Goal: Information Seeking & Learning: Check status

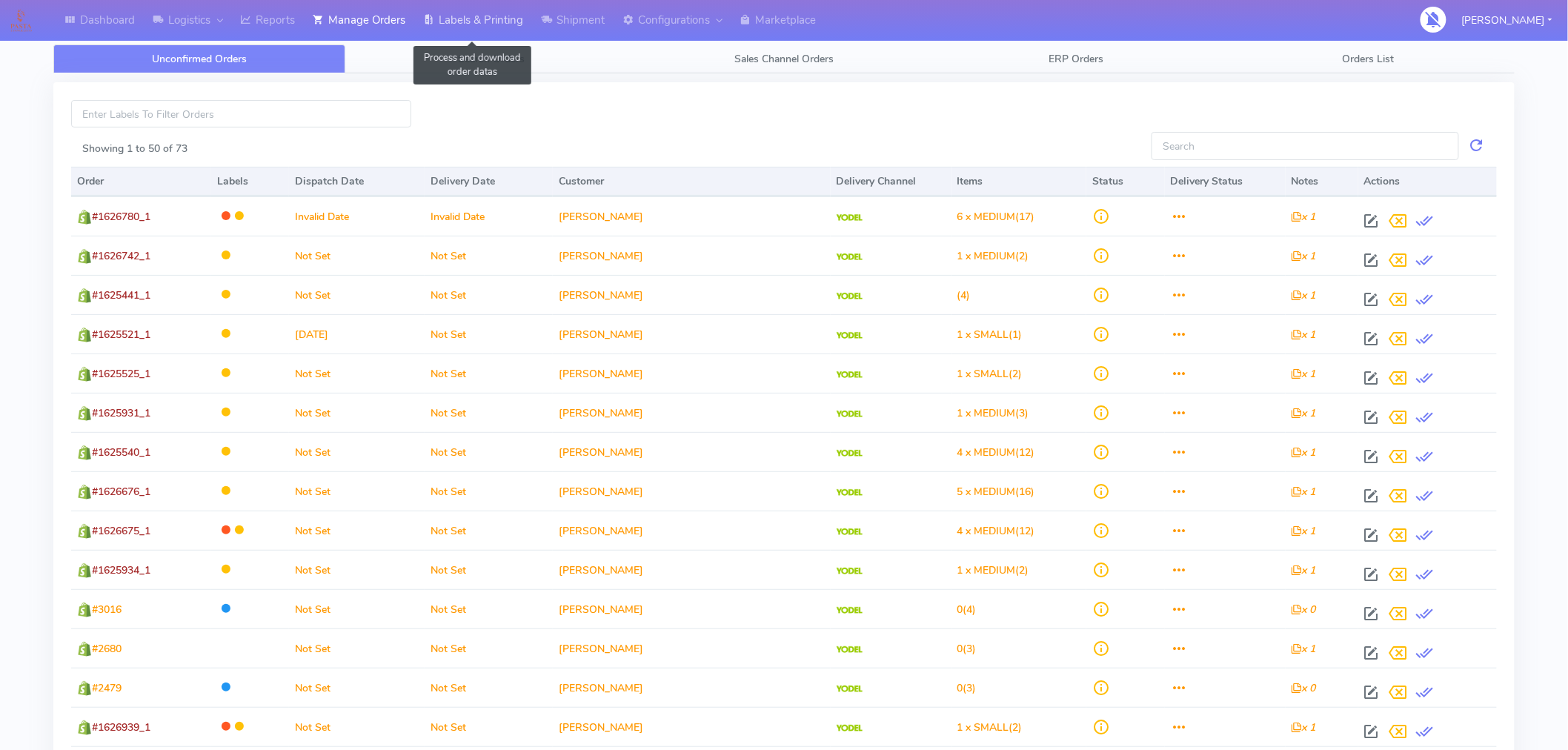
click at [492, 23] on link "Labels & Printing" at bounding box center [473, 20] width 118 height 40
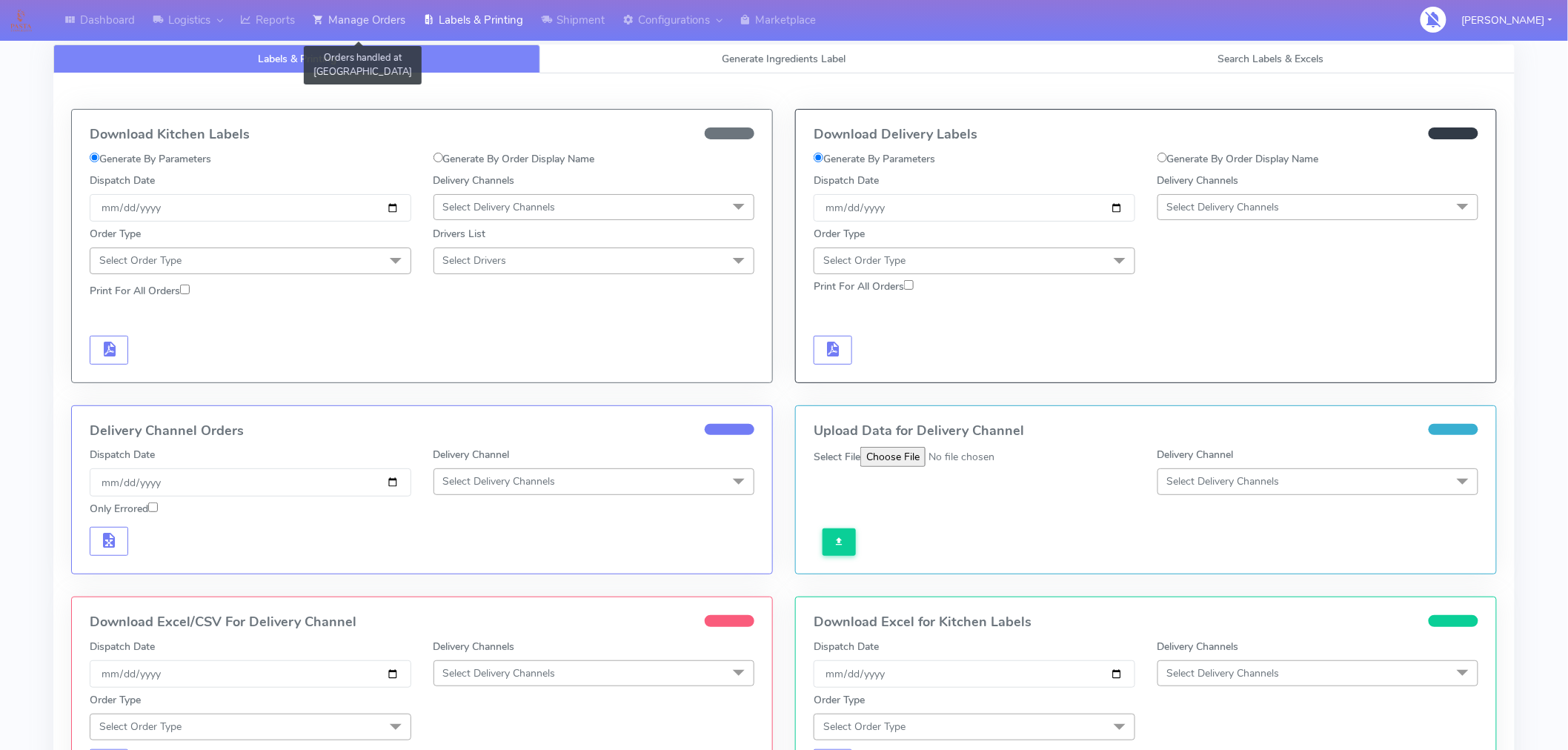
click at [387, 20] on link "Manage Orders" at bounding box center [359, 20] width 111 height 40
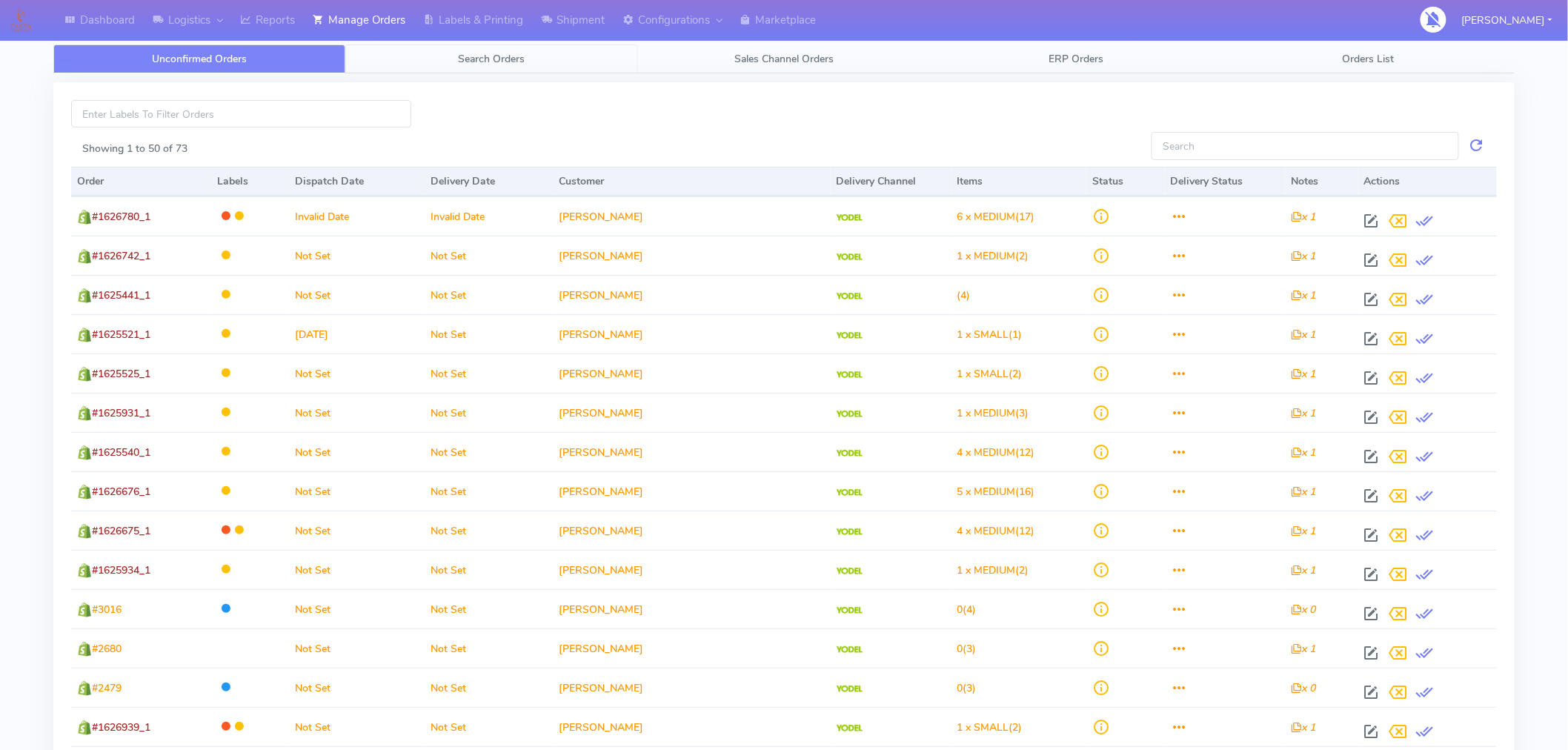
click at [506, 61] on span "Search Orders" at bounding box center [492, 59] width 67 height 14
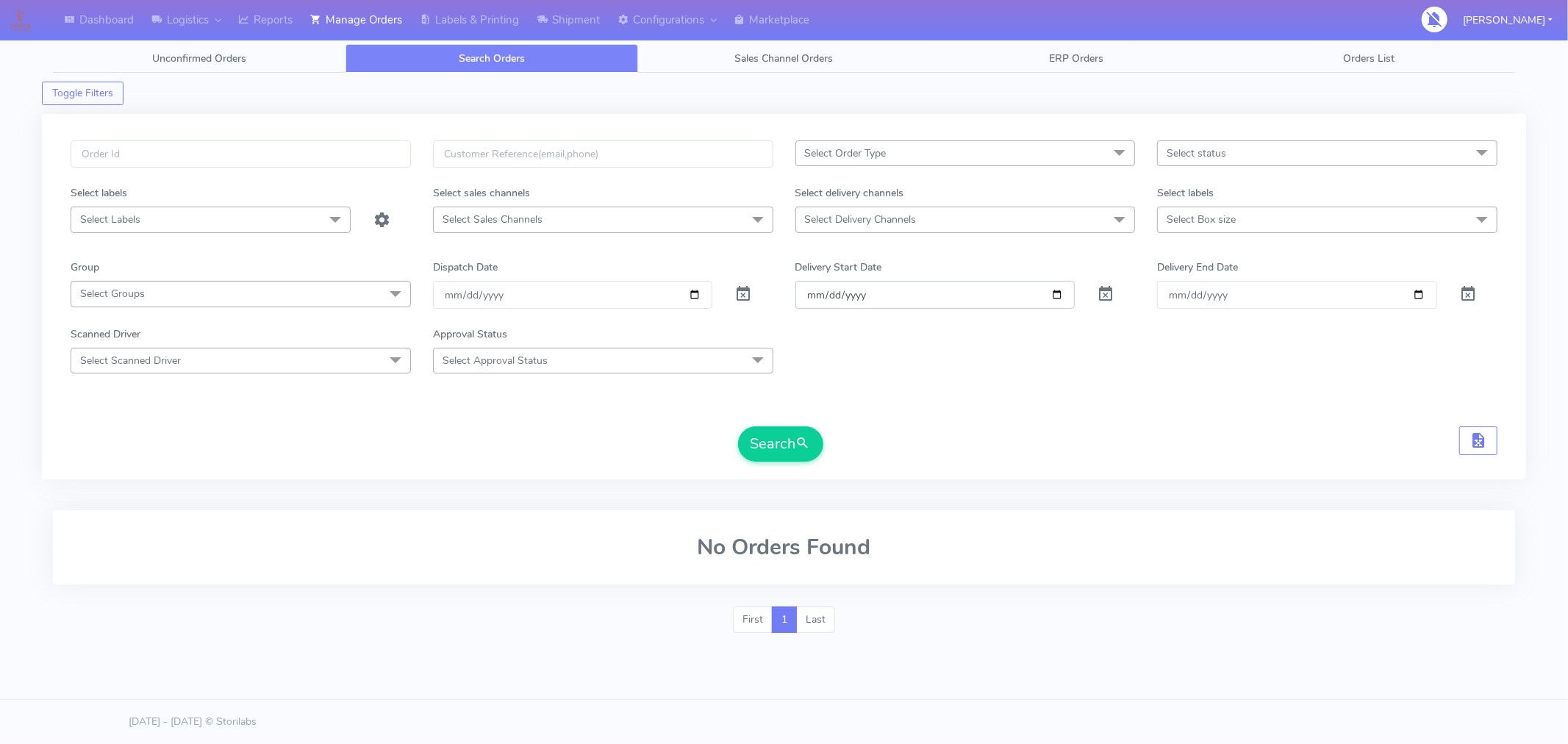
click at [1060, 298] on input "Order" at bounding box center [935, 294] width 280 height 27
type input "[DATE]"
click at [1413, 292] on input "Delivery End Date" at bounding box center [1297, 294] width 280 height 27
type input "[DATE]"
click at [787, 438] on button "Search" at bounding box center [781, 444] width 85 height 35
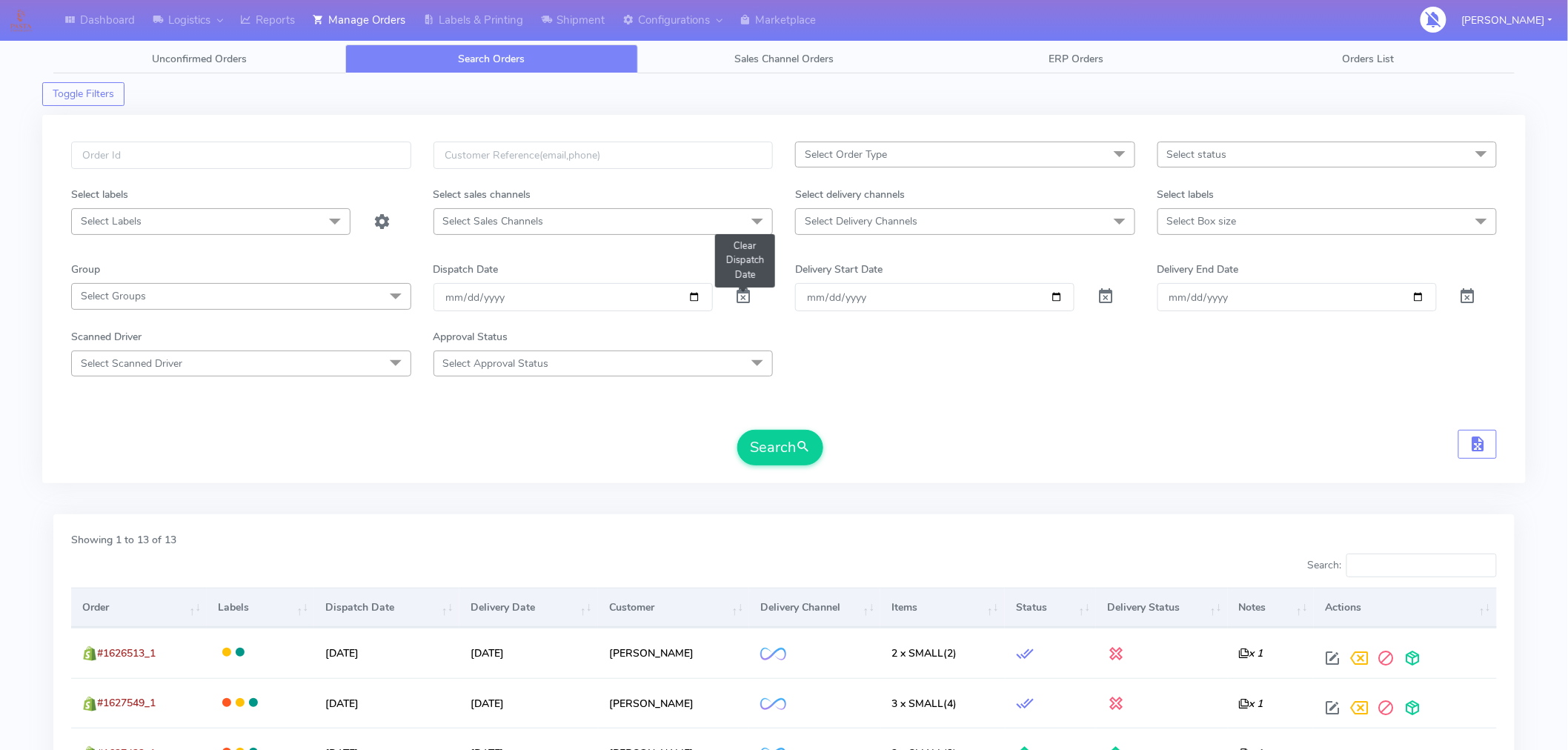
click at [745, 293] on span at bounding box center [744, 300] width 18 height 14
click at [802, 434] on button "Search" at bounding box center [781, 447] width 86 height 35
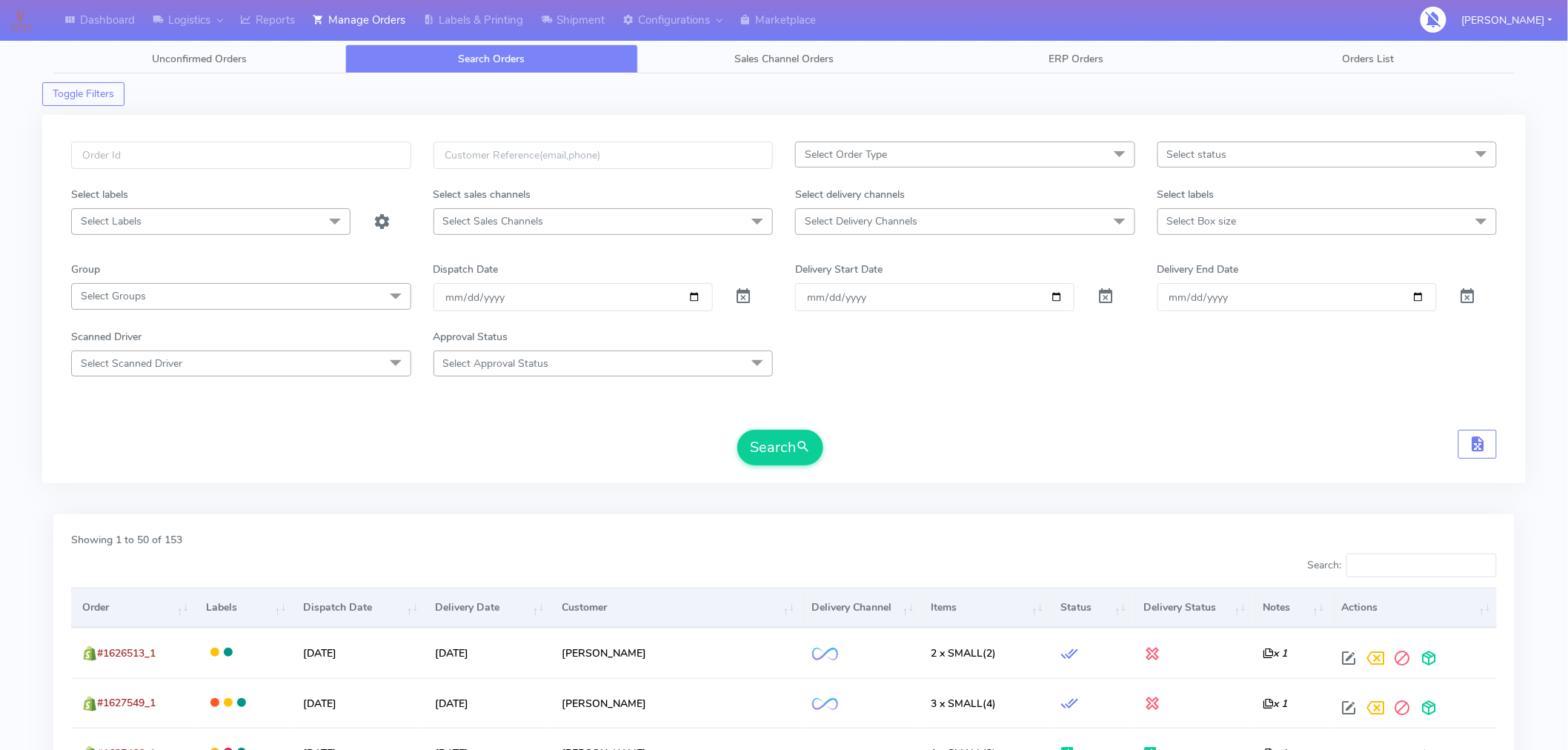
click at [1231, 224] on span "Select Box size" at bounding box center [1202, 221] width 69 height 14
click at [1219, 154] on span "Select status" at bounding box center [1197, 154] width 60 height 14
click at [1057, 224] on span "Select Delivery Channels" at bounding box center [966, 220] width 340 height 26
click at [823, 419] on div "Yodel" at bounding box center [966, 419] width 324 height 16
checkbox input "true"
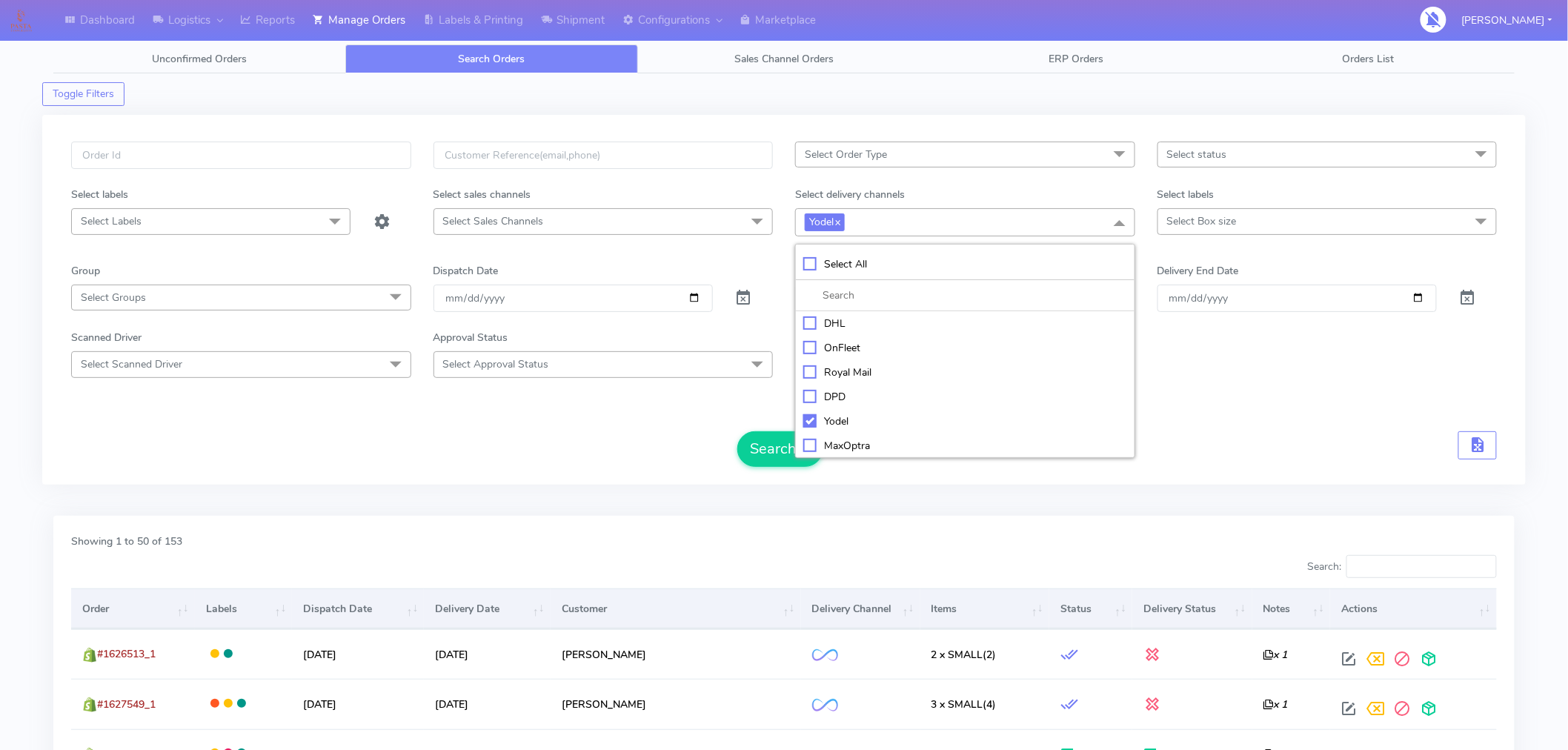
click at [812, 370] on div "Royal Mail" at bounding box center [966, 372] width 324 height 16
checkbox input "true"
click at [766, 454] on button "Search" at bounding box center [781, 449] width 86 height 35
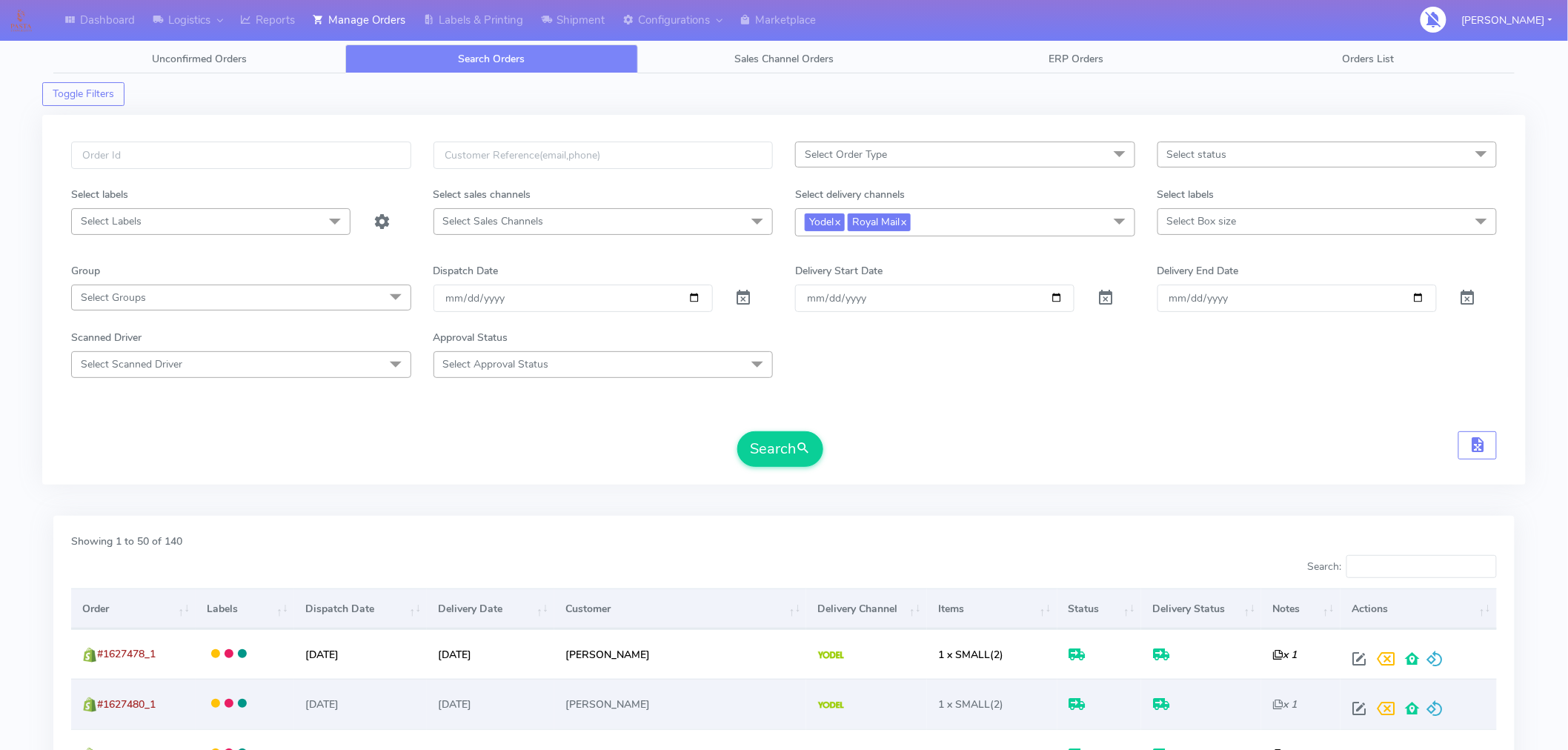
scroll to position [214, 0]
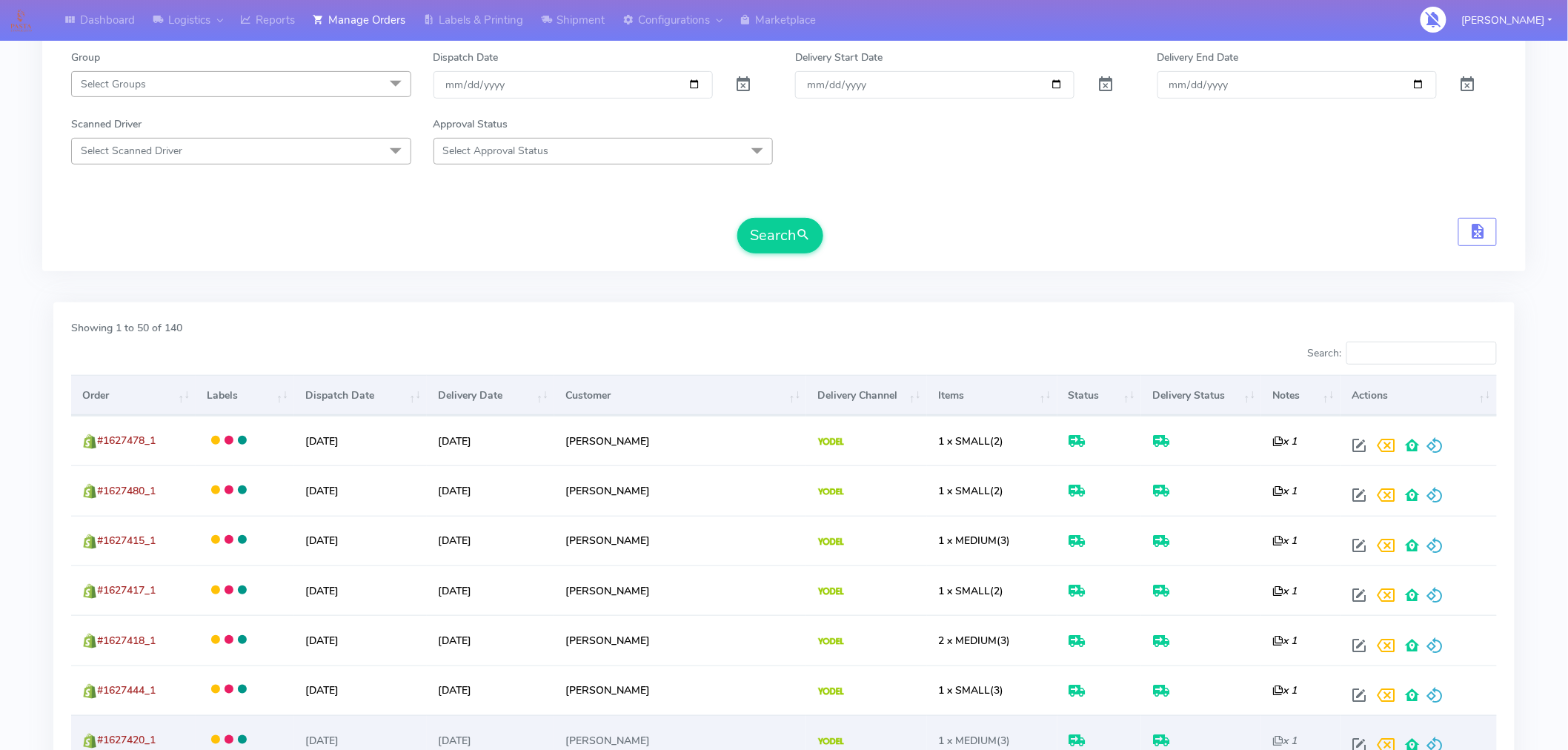
drag, startPoint x: 57, startPoint y: 402, endPoint x: 380, endPoint y: 733, distance: 462.5
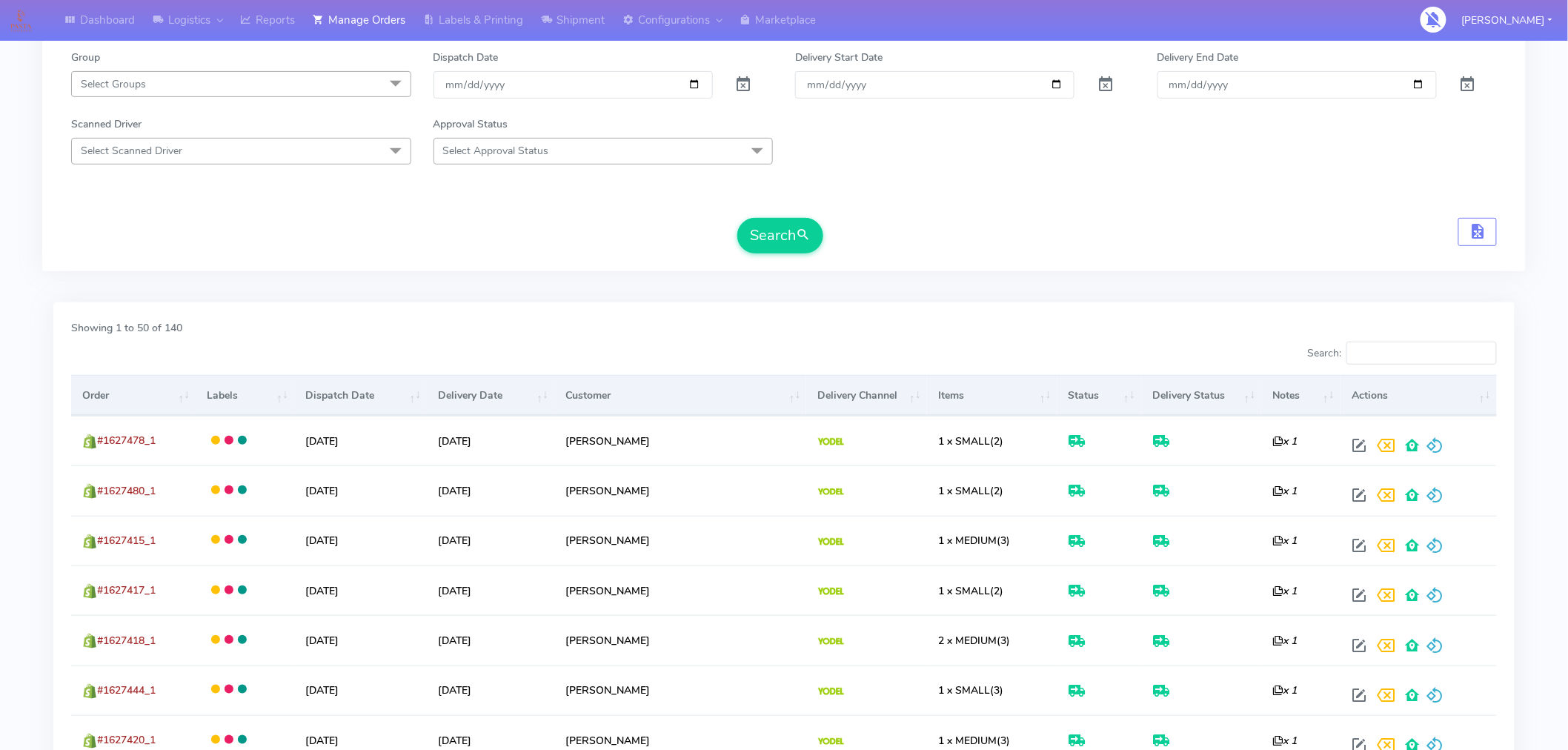
drag, startPoint x: 380, startPoint y: 733, endPoint x: 725, endPoint y: 347, distance: 517.7
click at [725, 347] on div at bounding box center [422, 356] width 724 height 30
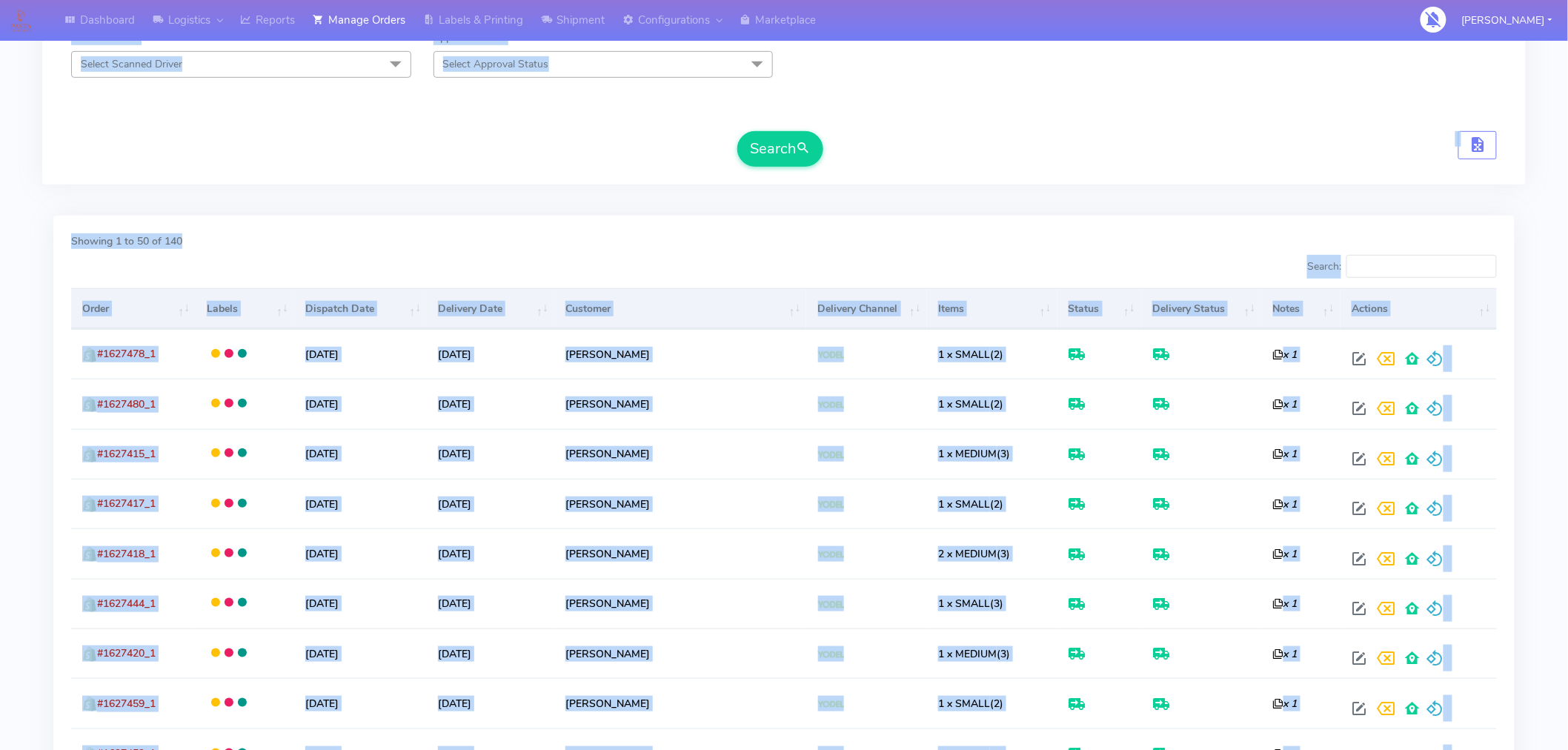
scroll to position [186, 0]
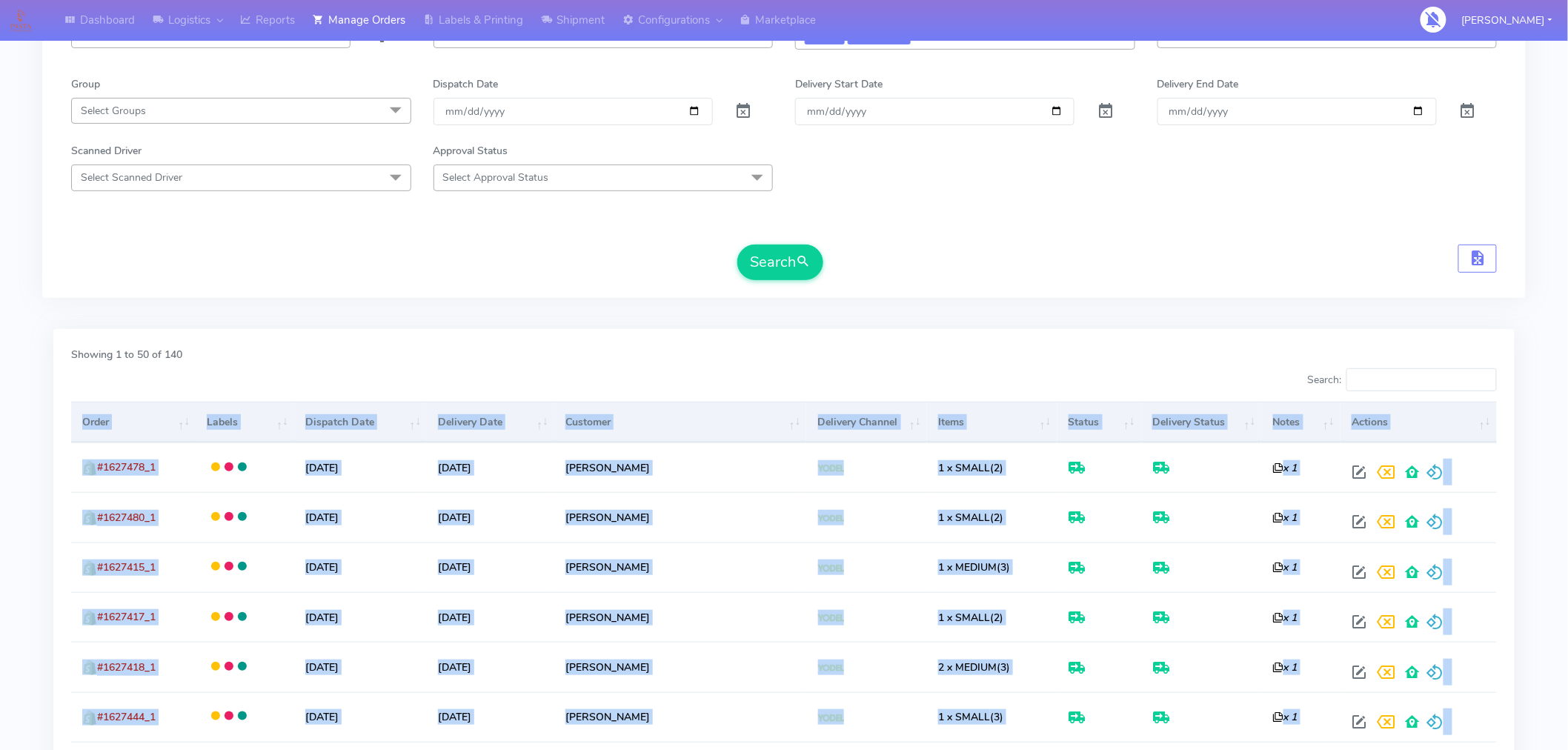
drag, startPoint x: 61, startPoint y: 375, endPoint x: 1431, endPoint y: 396, distance: 1370.2
copy div "Lorem Ipsumd Sitametc Adip Elitsedd Eius Temporin Utlabore Etdolor Magna Aliqua…"
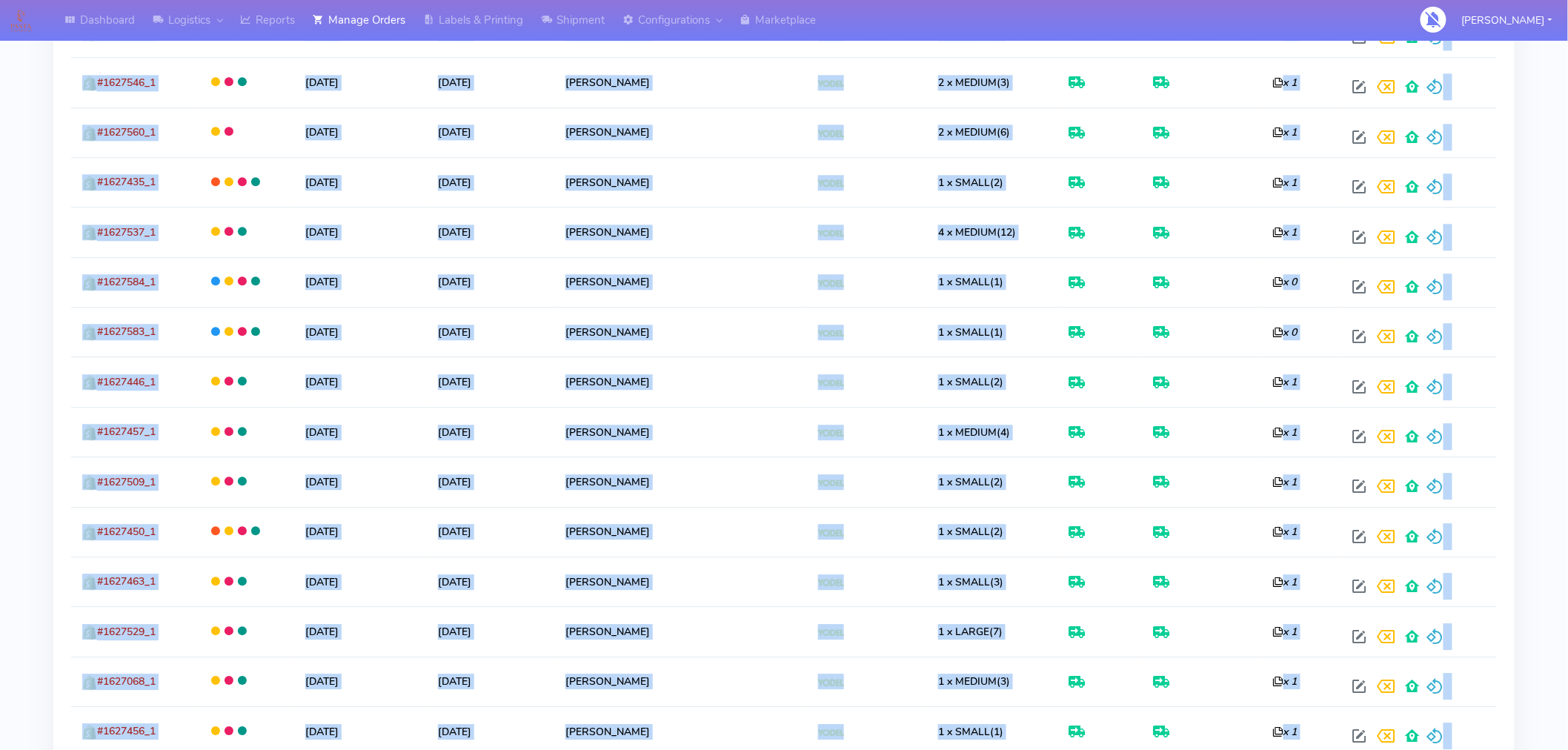
scroll to position [2506, 0]
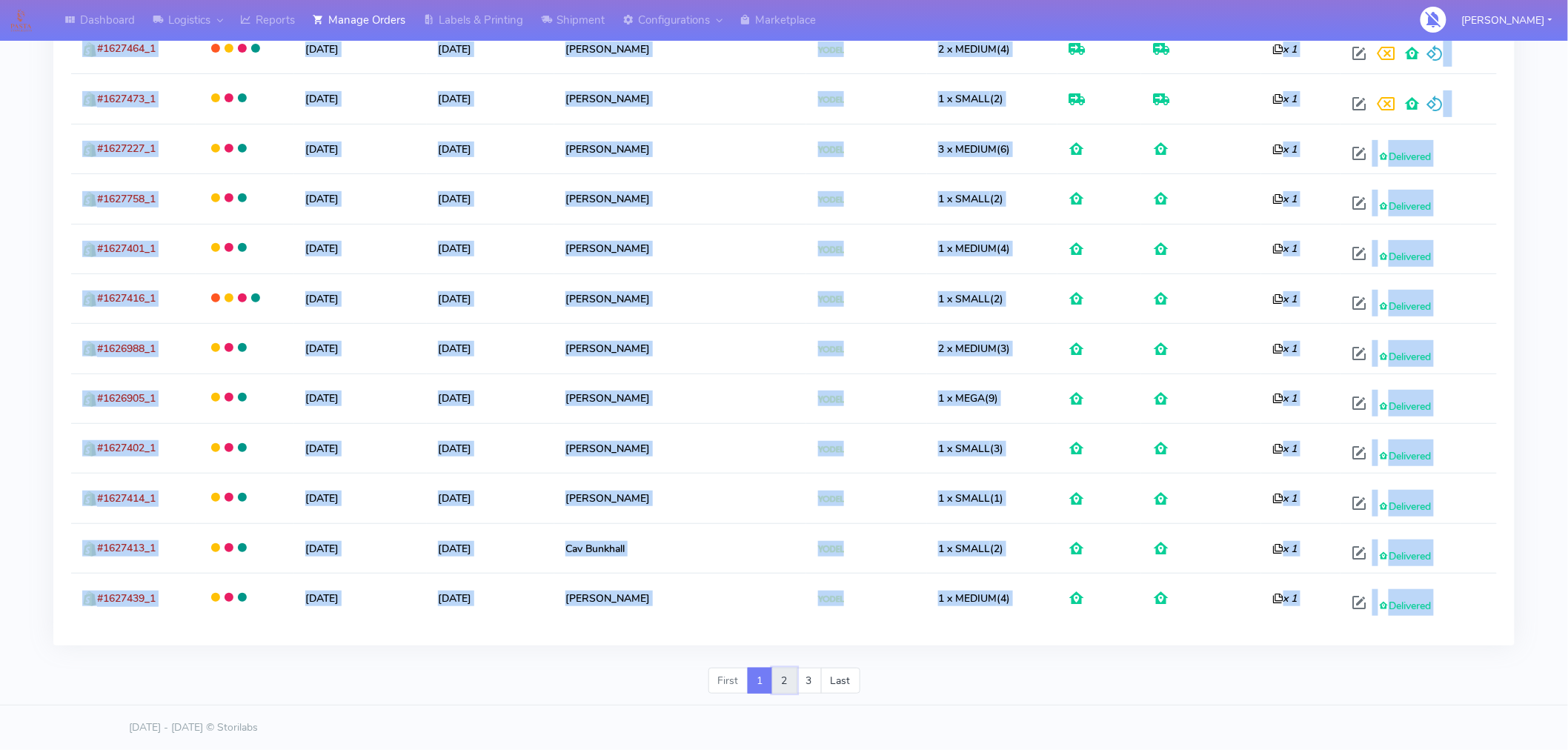
click at [783, 684] on link "2" at bounding box center [785, 681] width 26 height 26
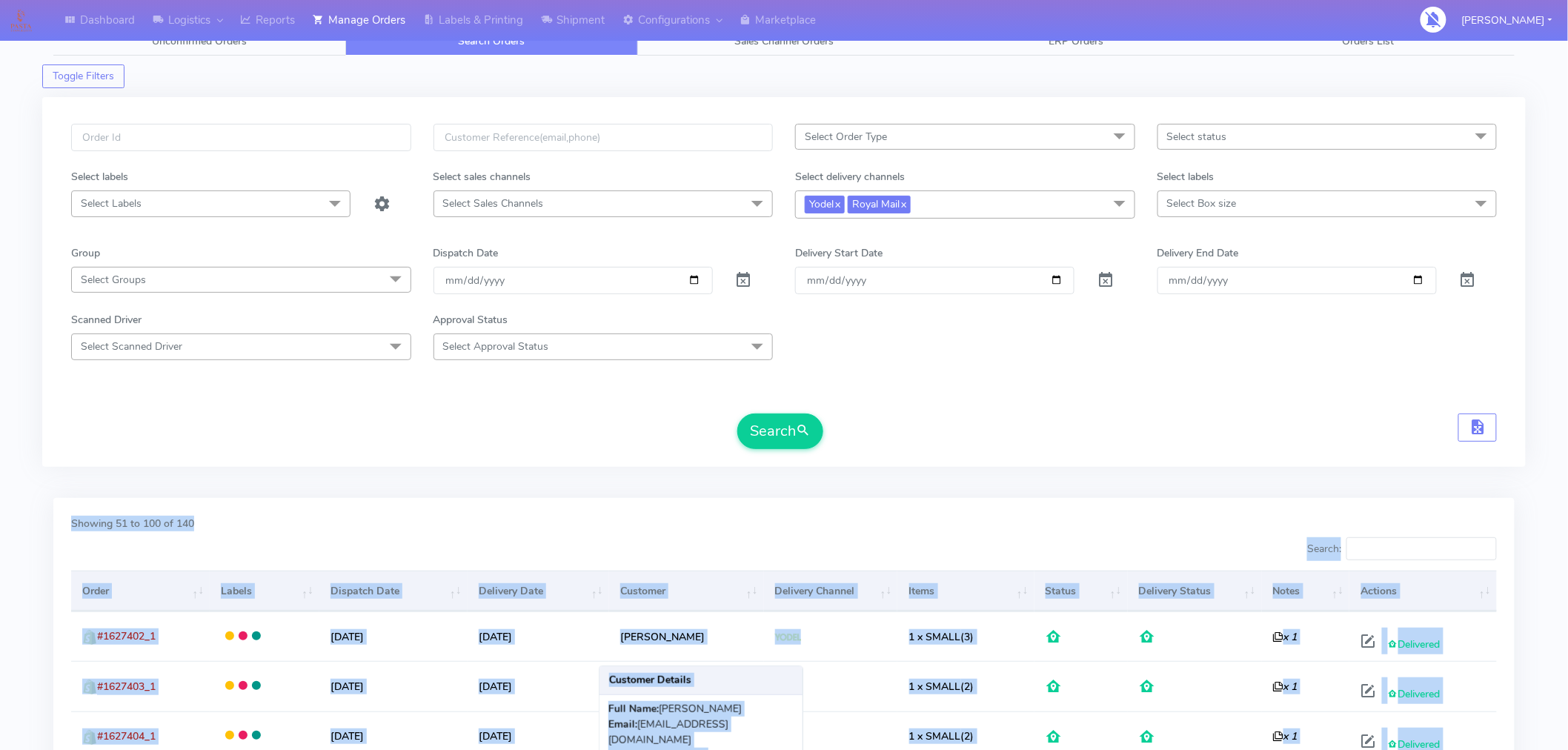
scroll to position [74, 0]
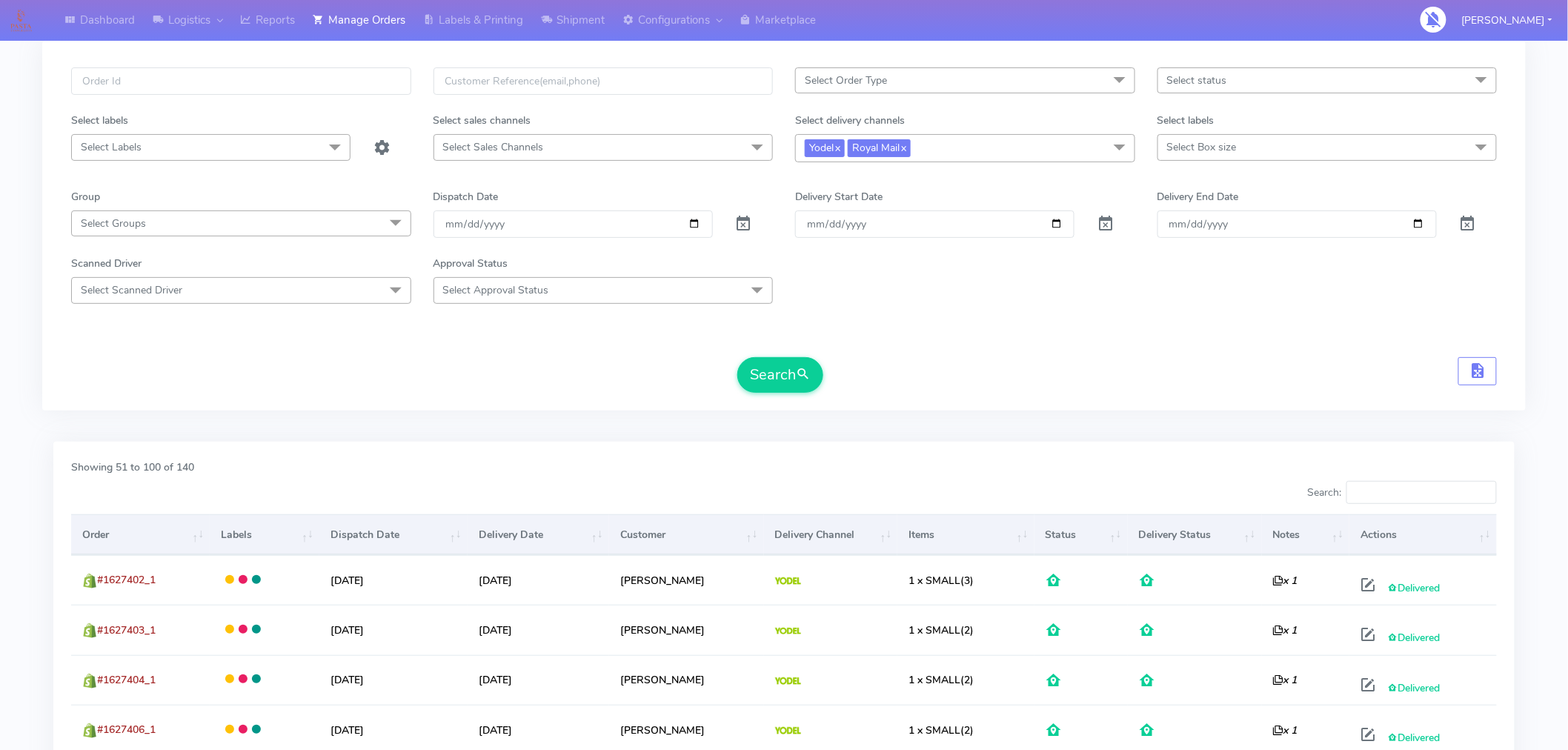
click at [475, 404] on div "Select Order Type Select All MEALS ATAVI One Off Pasta Club Gift Kit Event Unkn…" at bounding box center [784, 225] width 1484 height 370
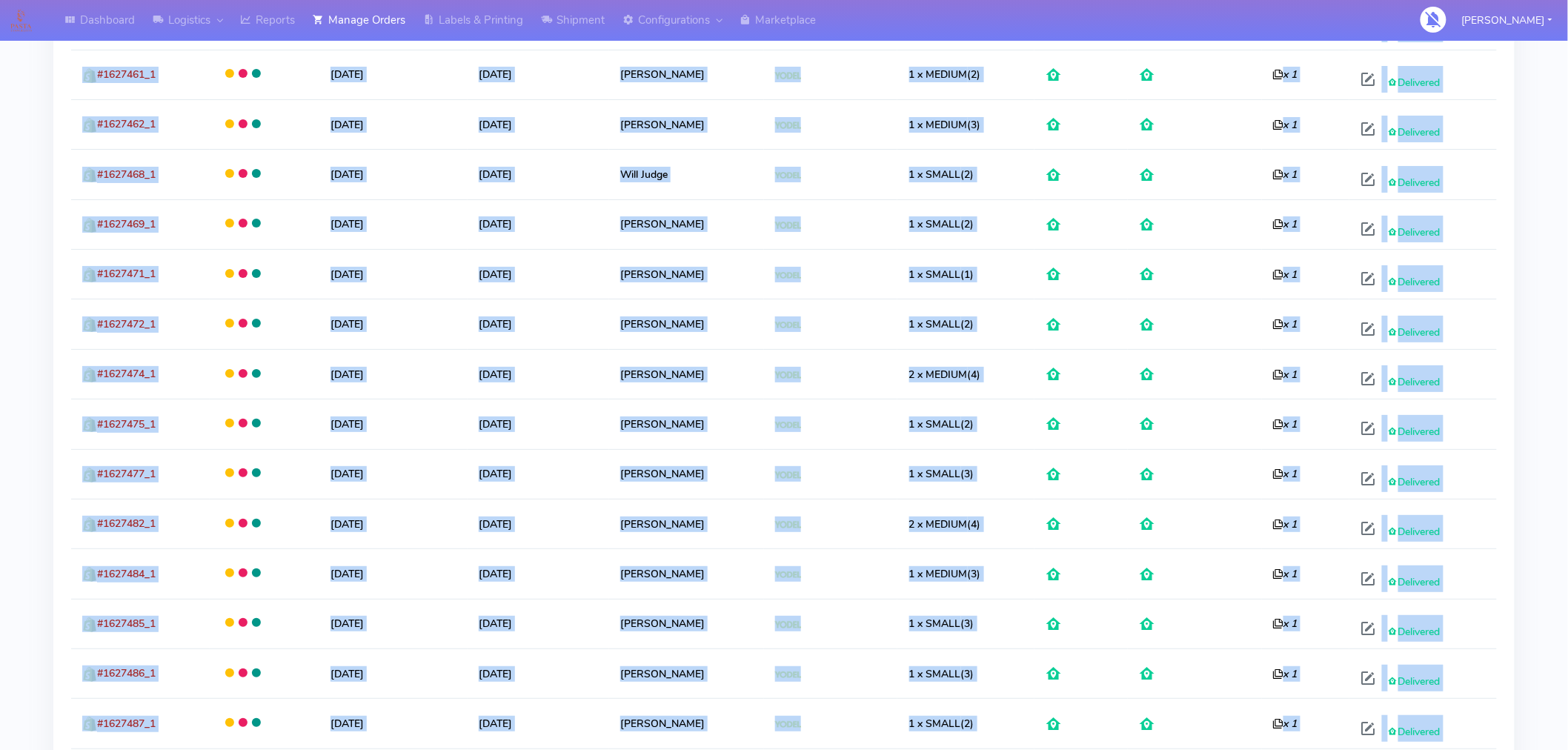
scroll to position [2506, 0]
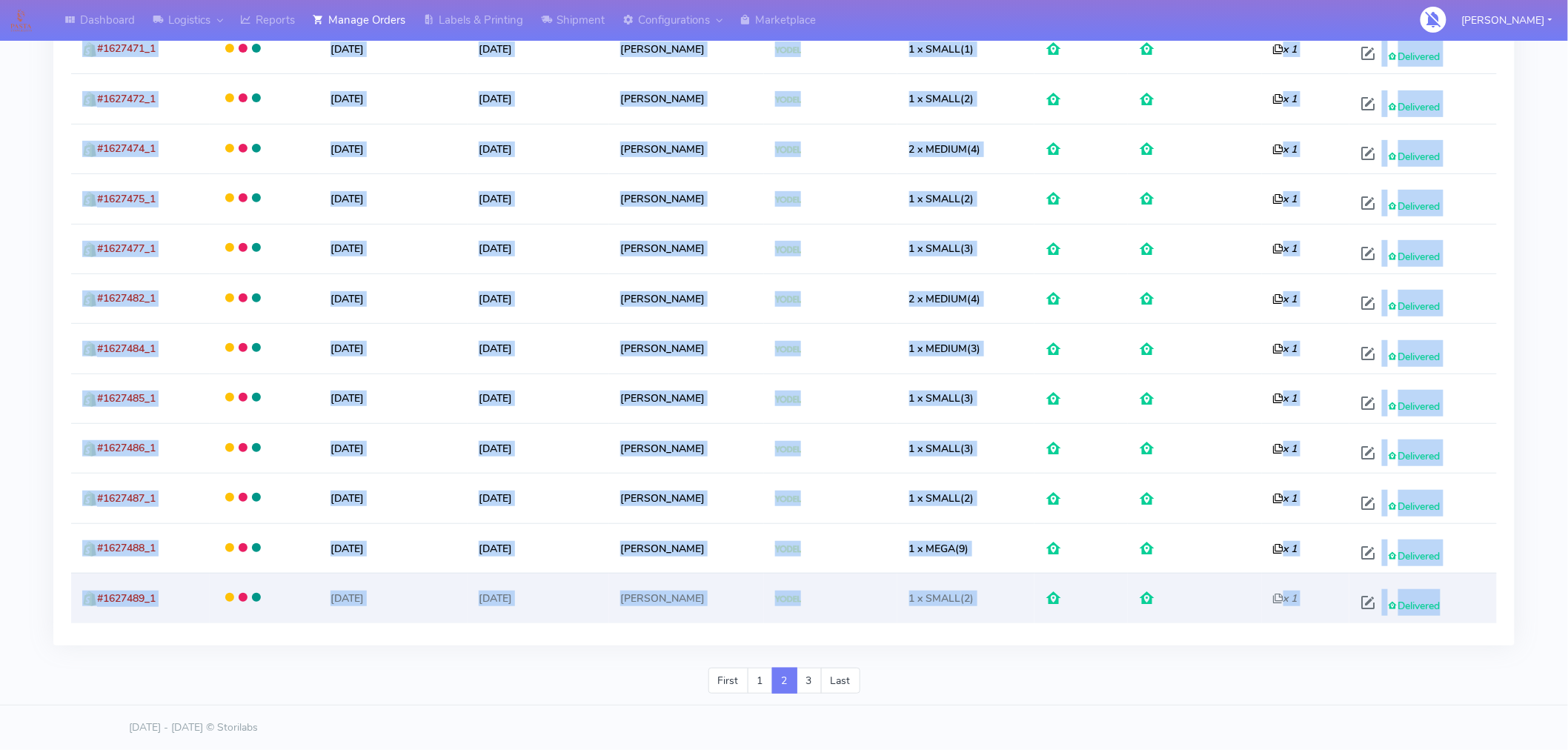
drag, startPoint x: 52, startPoint y: 519, endPoint x: 1475, endPoint y: 609, distance: 1425.8
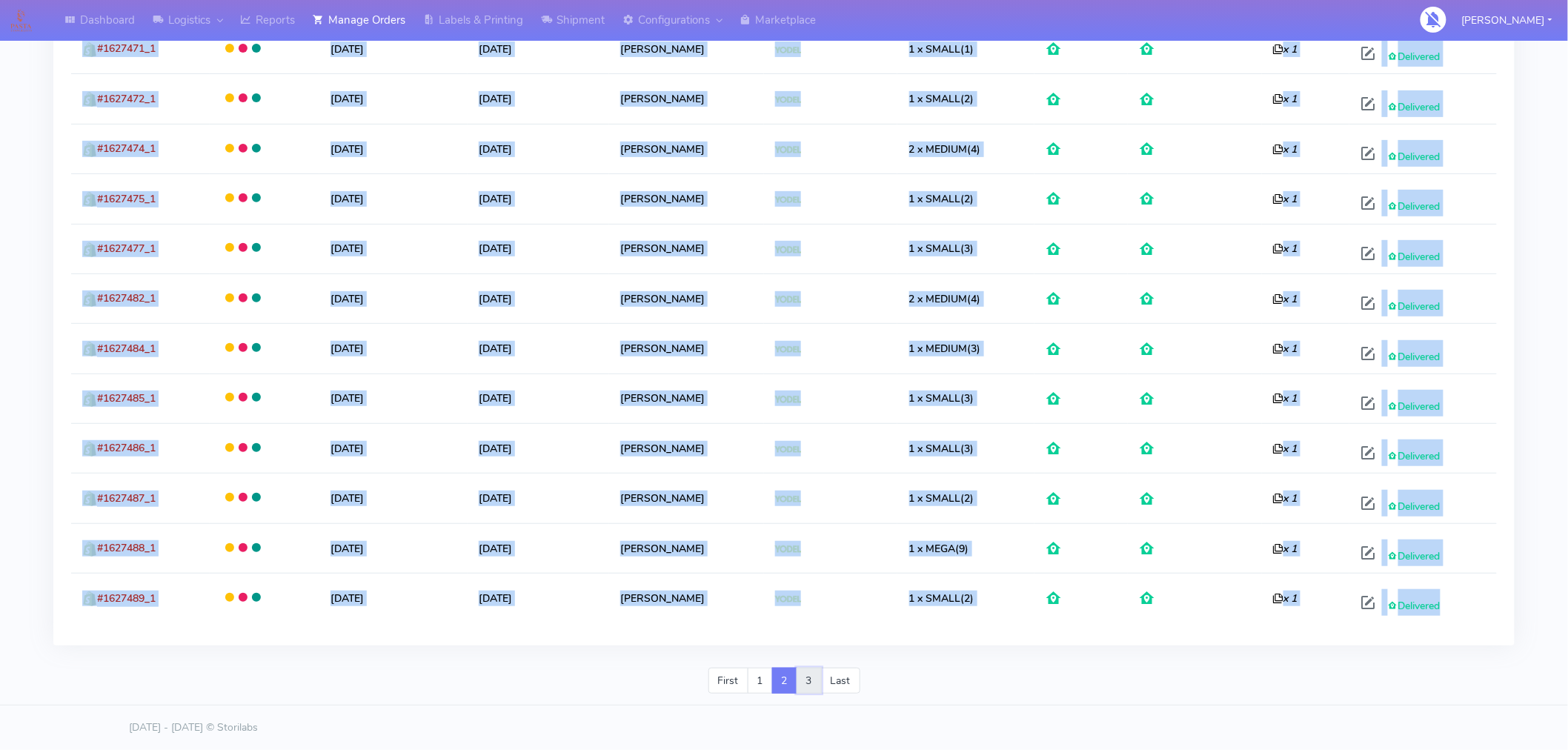
click at [811, 680] on link "3" at bounding box center [809, 681] width 26 height 26
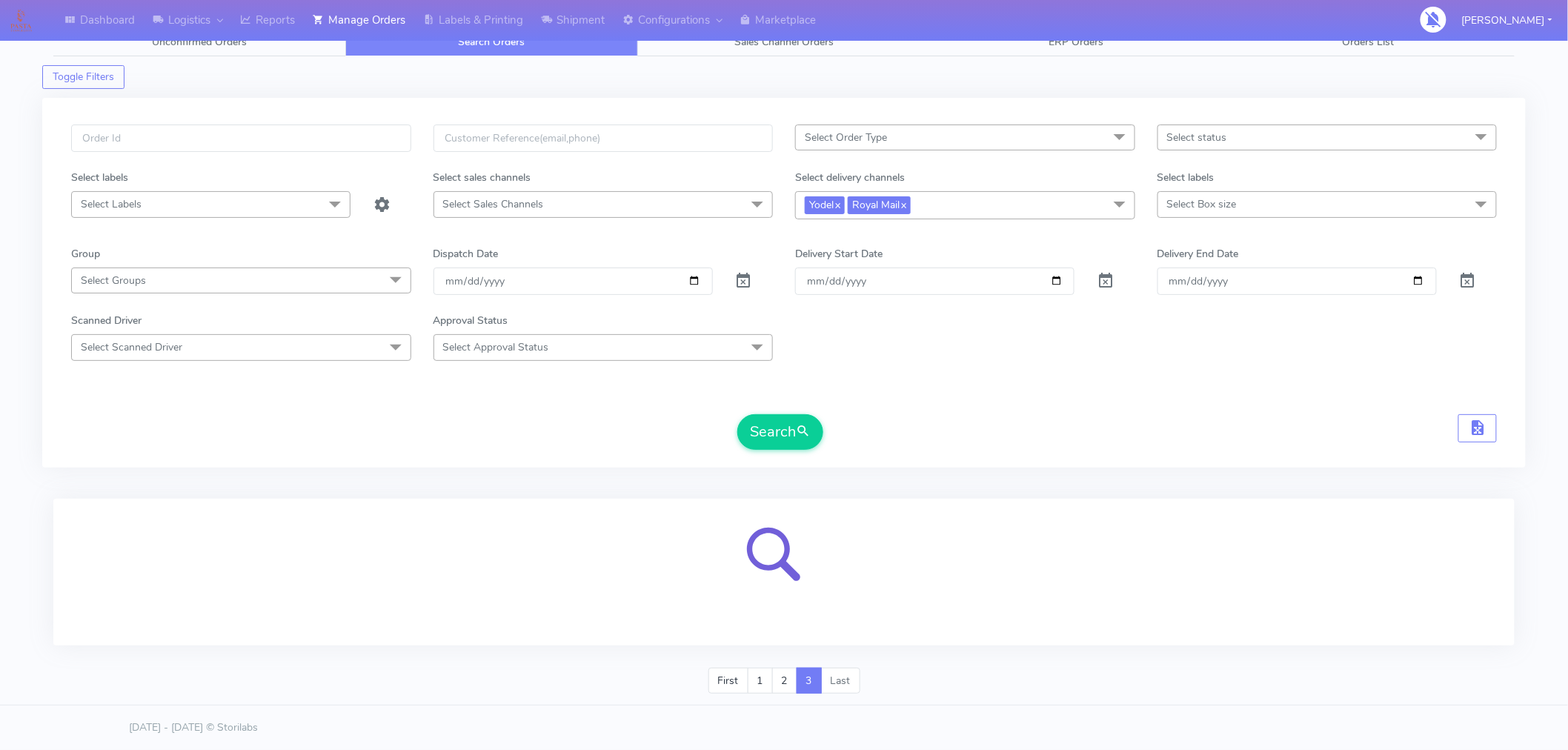
scroll to position [0, 0]
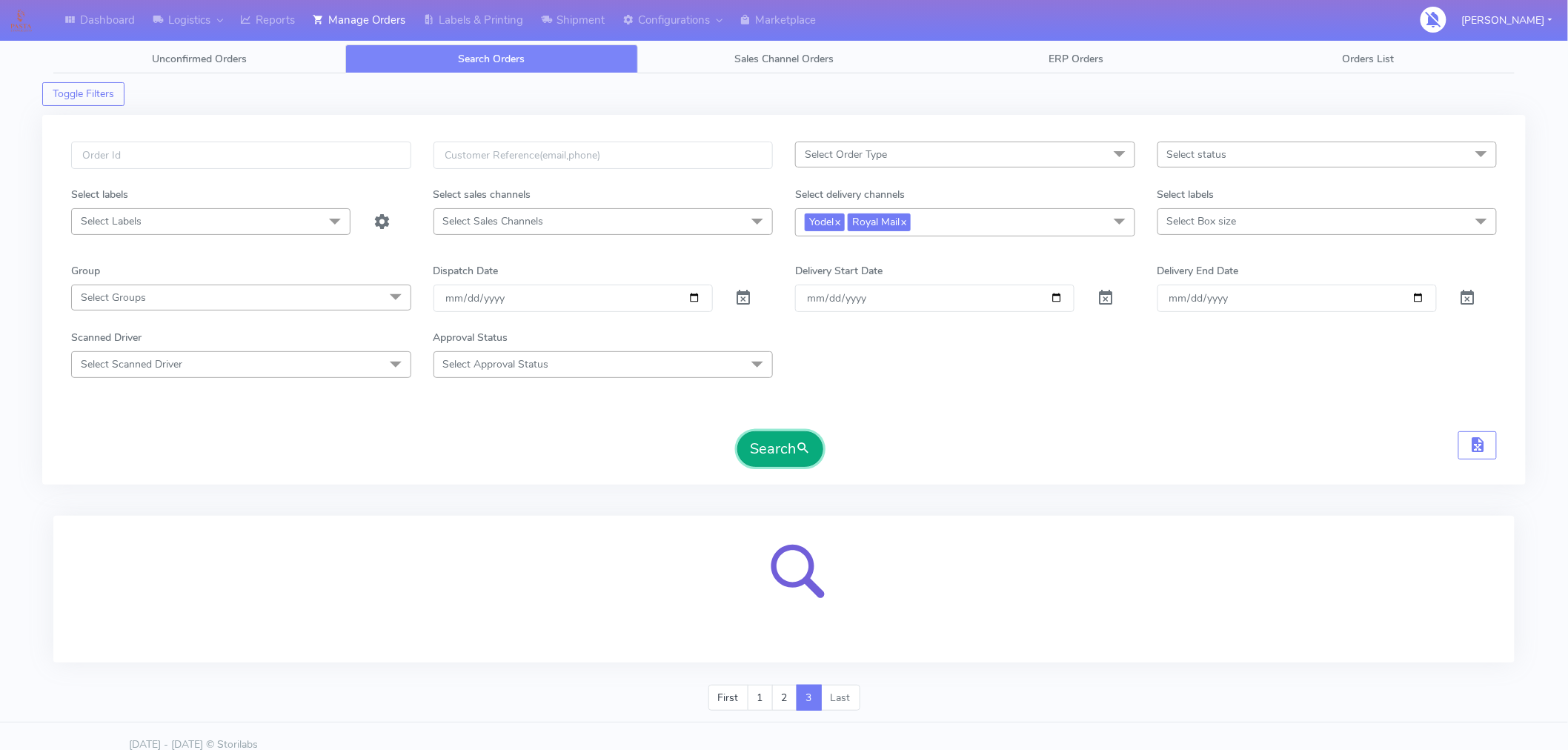
click at [810, 439] on span "submit" at bounding box center [804, 449] width 15 height 20
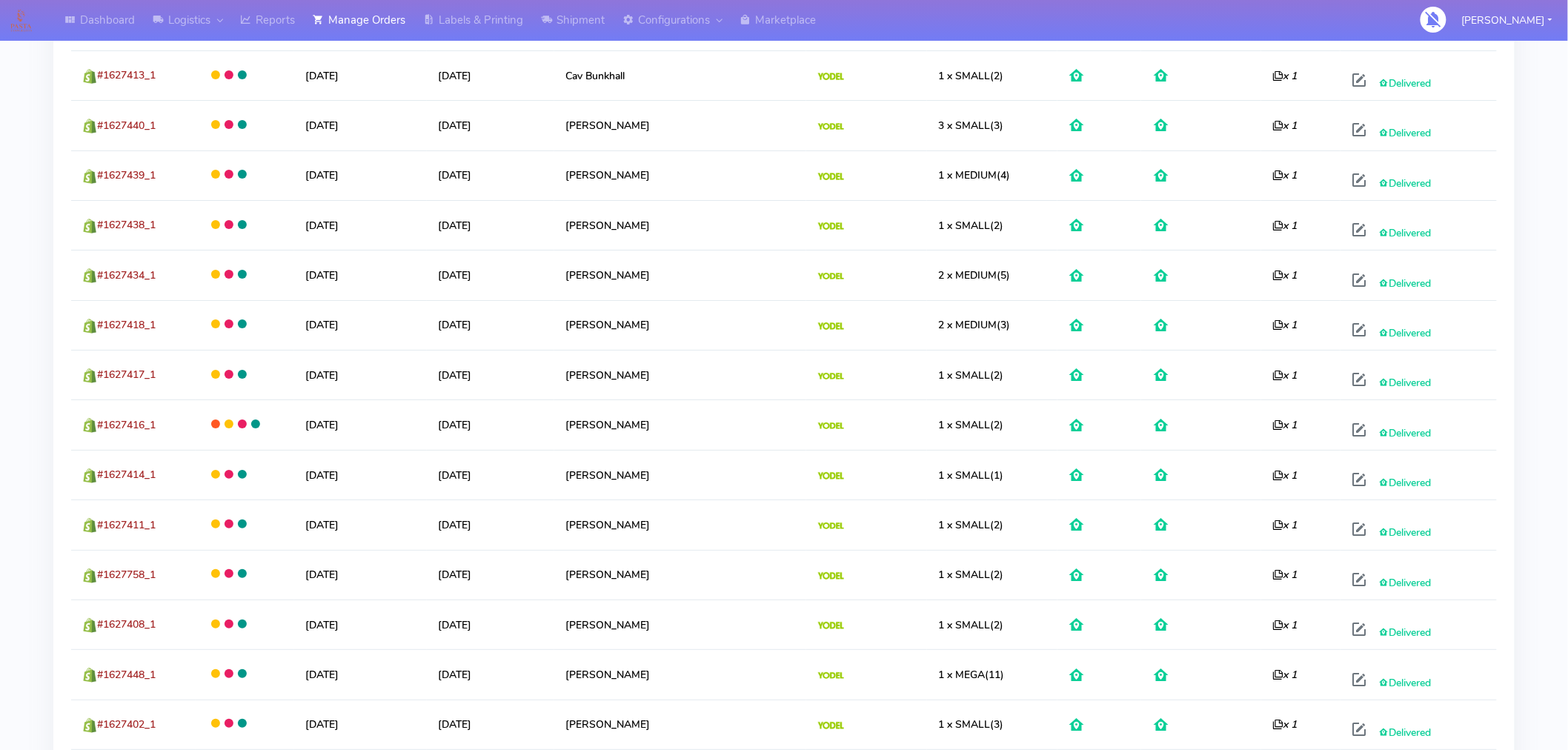
scroll to position [2506, 0]
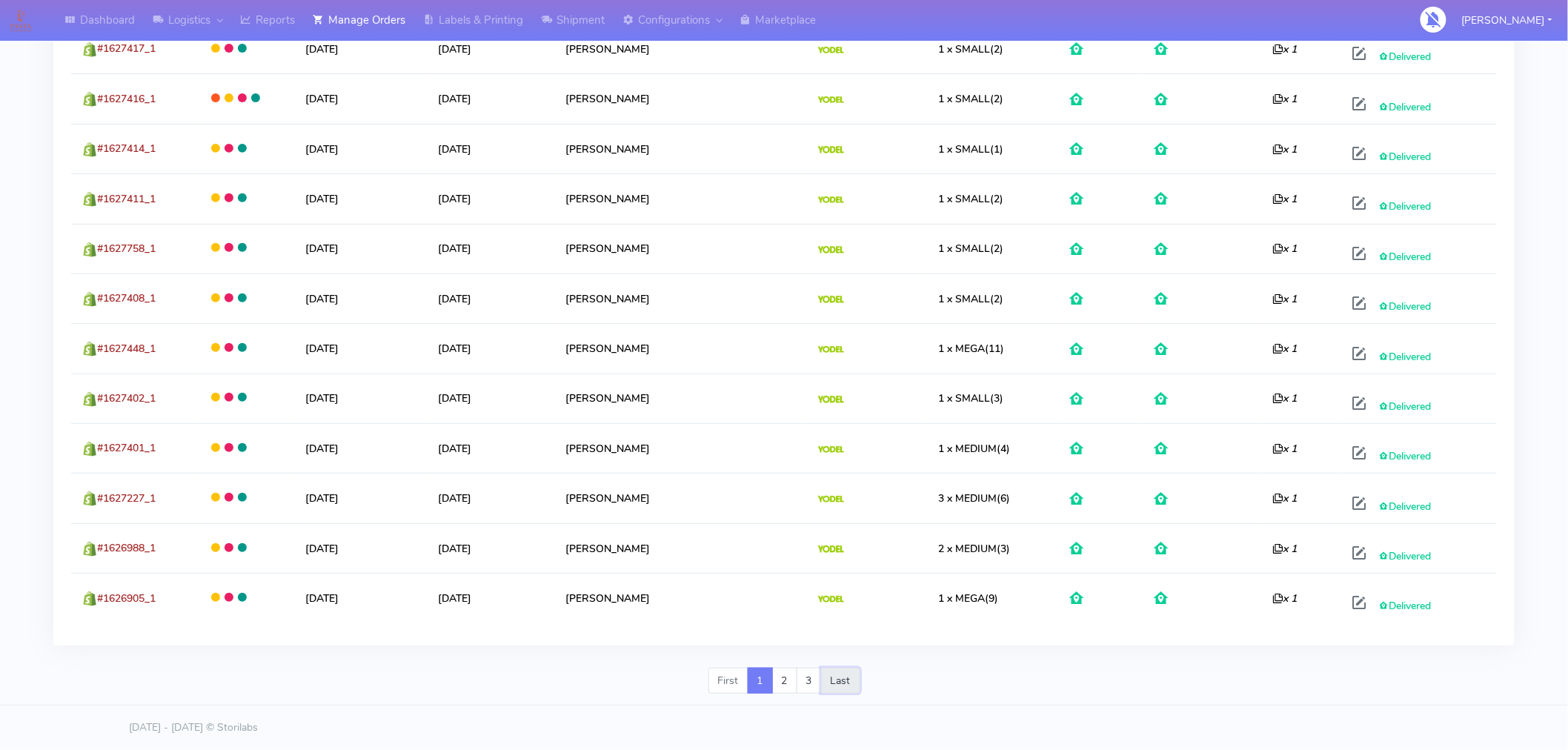
click at [852, 680] on link "Last" at bounding box center [841, 681] width 40 height 26
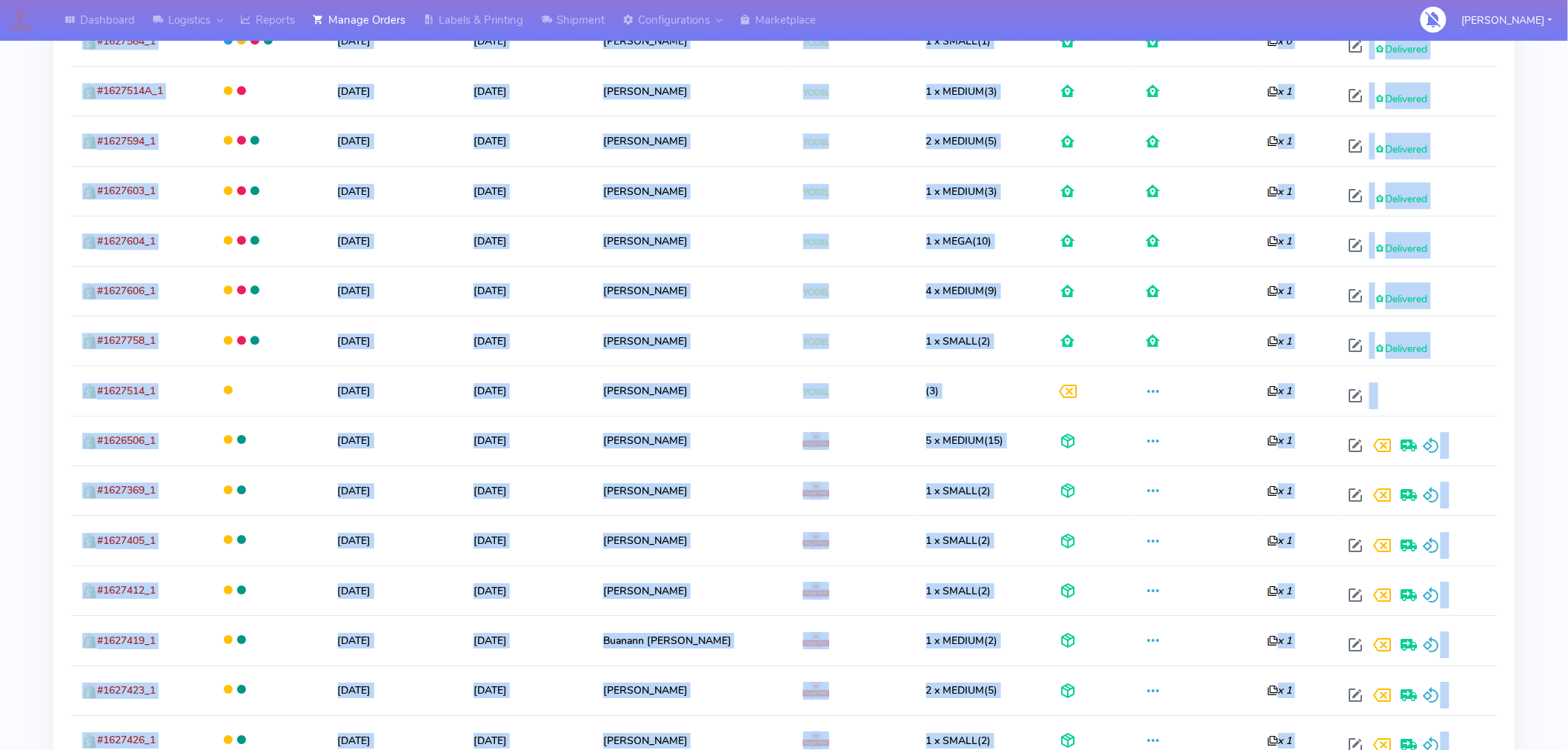
scroll to position [2006, 0]
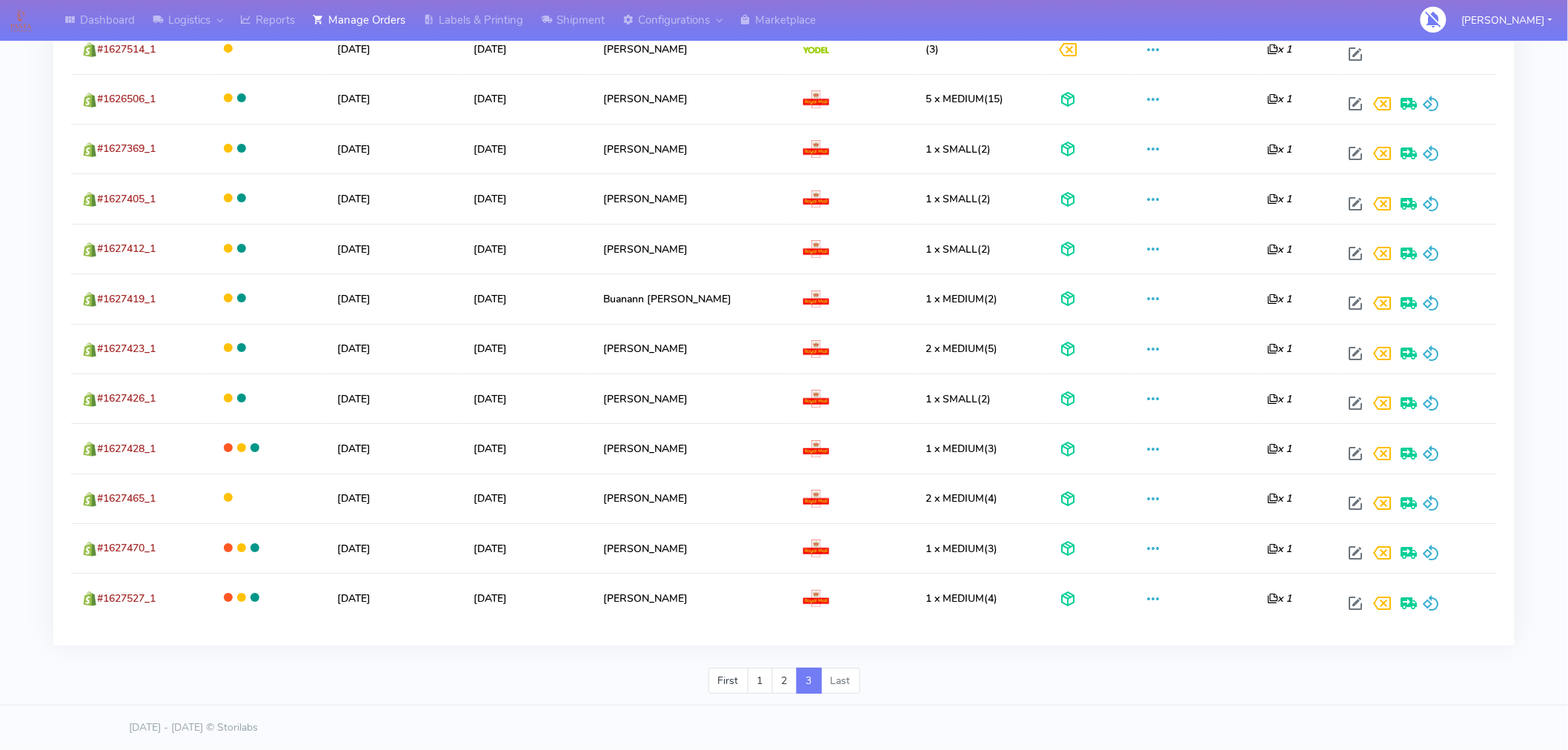
drag, startPoint x: 60, startPoint y: 449, endPoint x: 1263, endPoint y: 658, distance: 1221.0
click at [1509, 680] on div "First 1 2 3 Last" at bounding box center [784, 686] width 1484 height 39
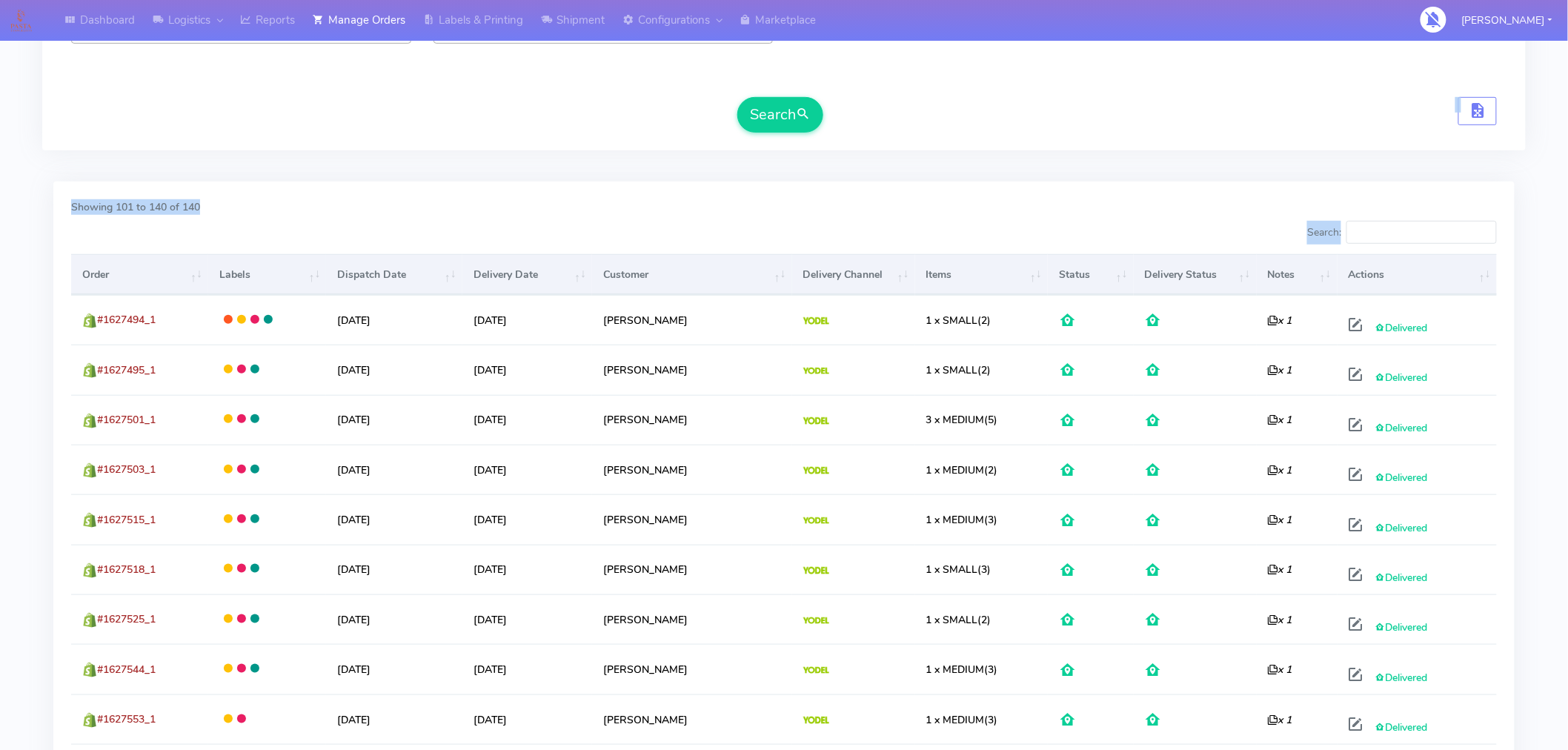
scroll to position [0, 0]
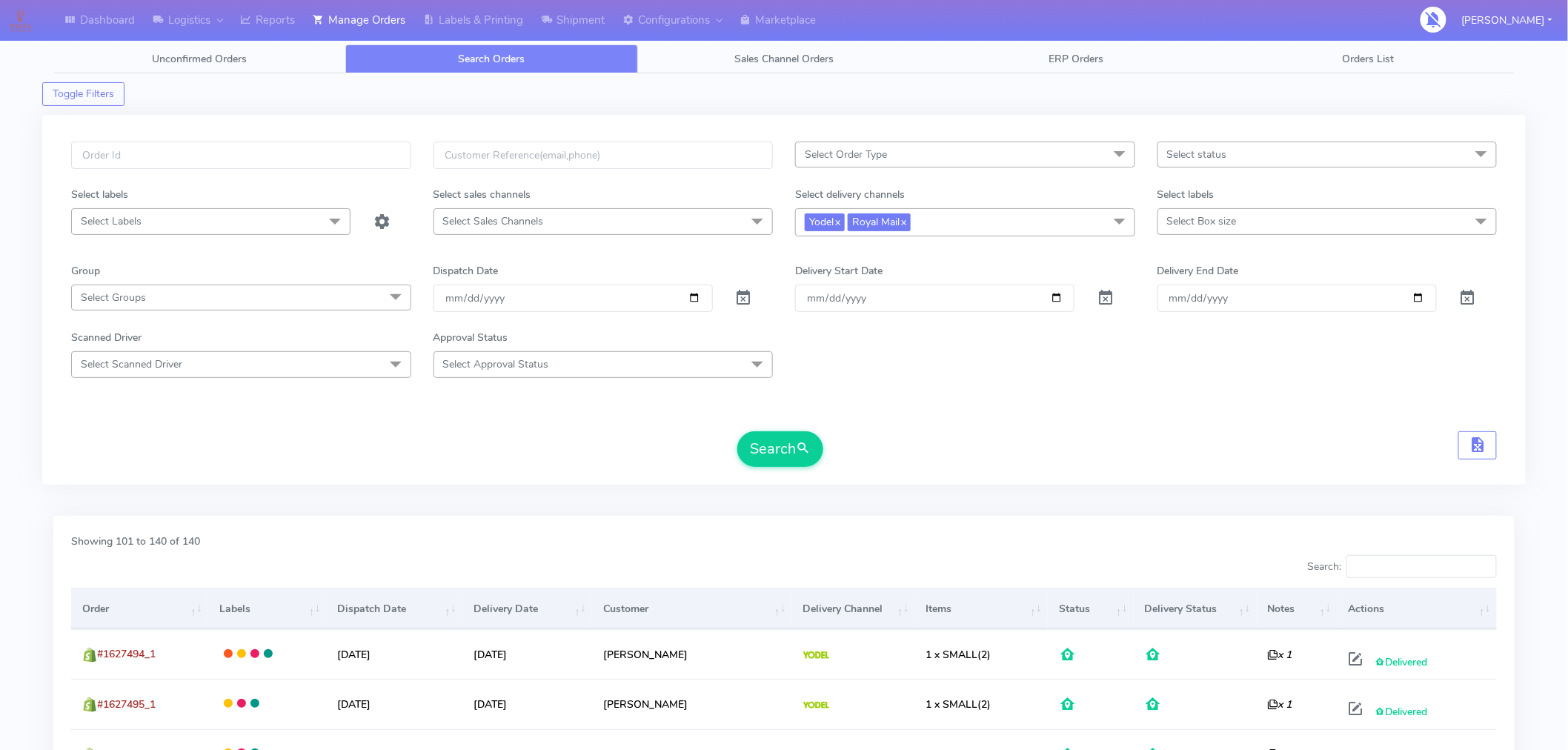
drag, startPoint x: 1490, startPoint y: 640, endPoint x: 69, endPoint y: 598, distance: 1421.6
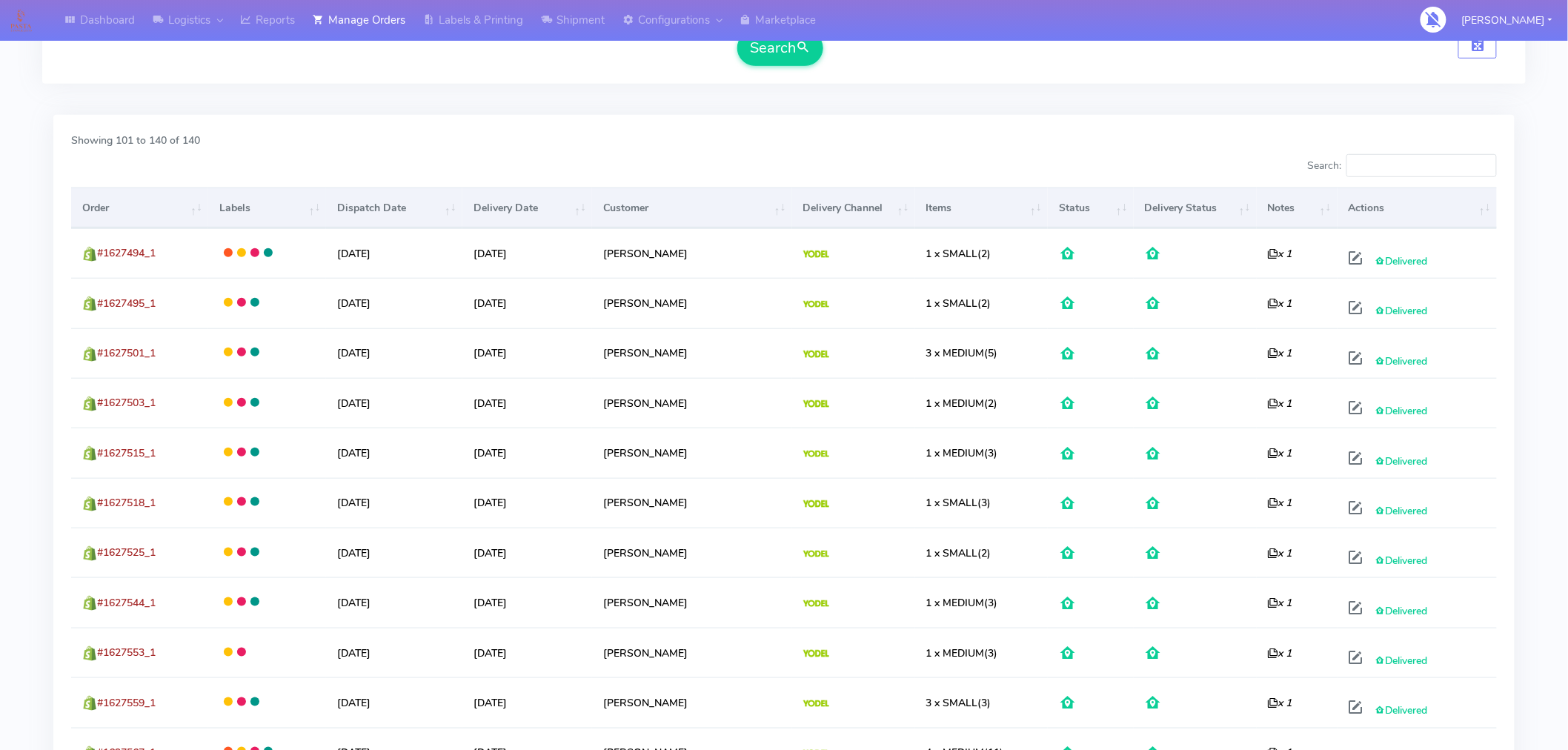
scroll to position [232, 0]
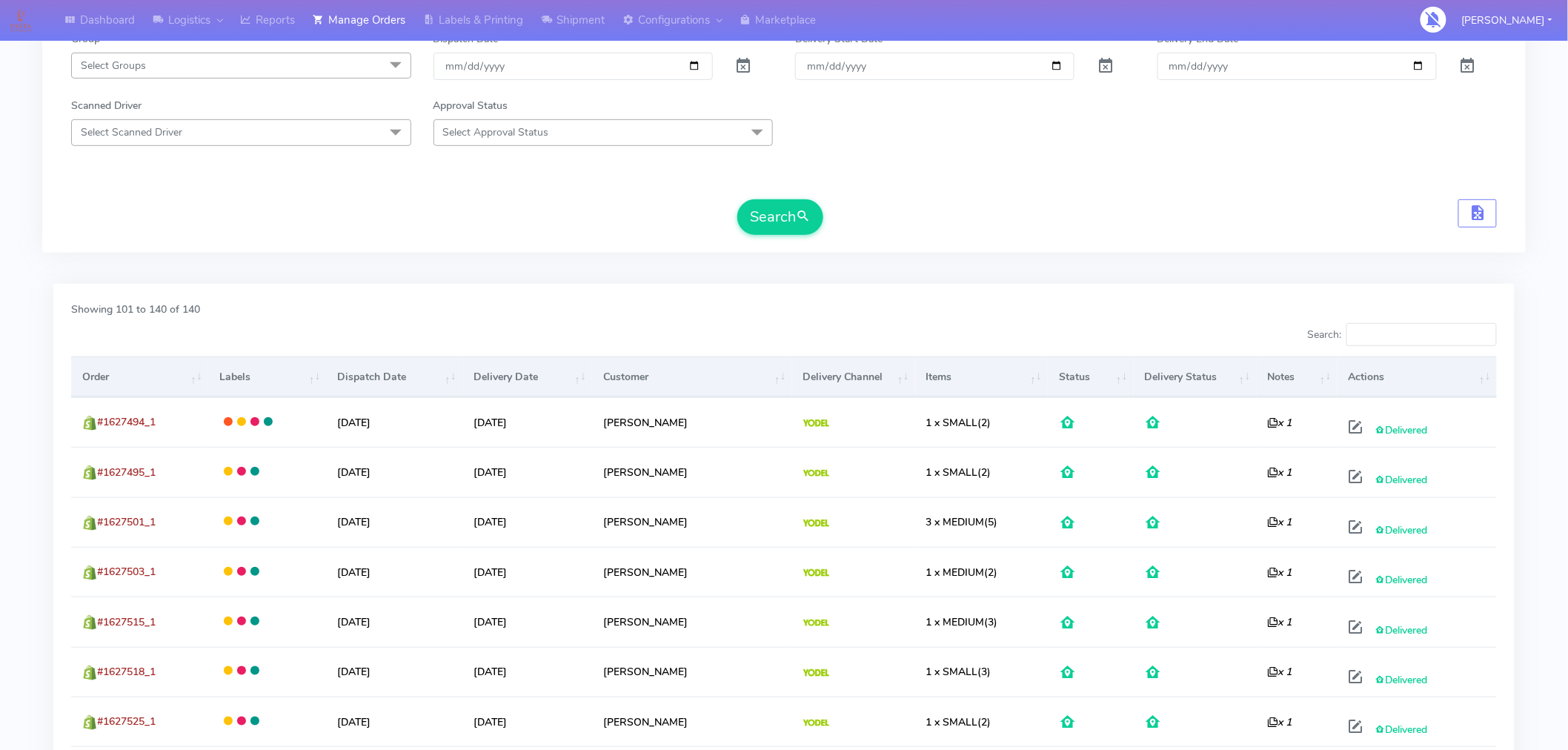
click at [1025, 193] on form "Select Order Type Select All MEALS ATAVI One Off Pasta Club Gift Kit Event Unkn…" at bounding box center [784, 72] width 1426 height 325
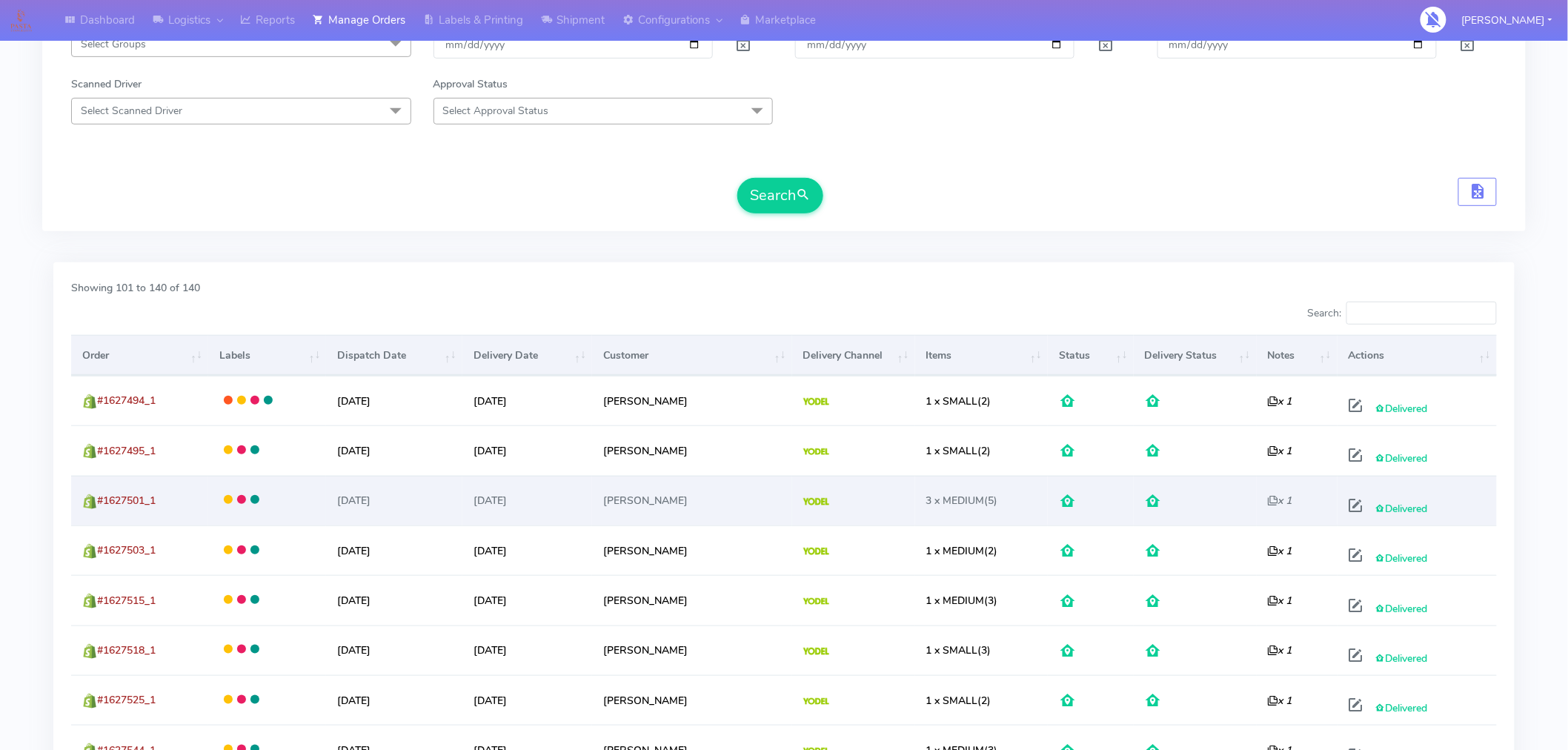
scroll to position [0, 0]
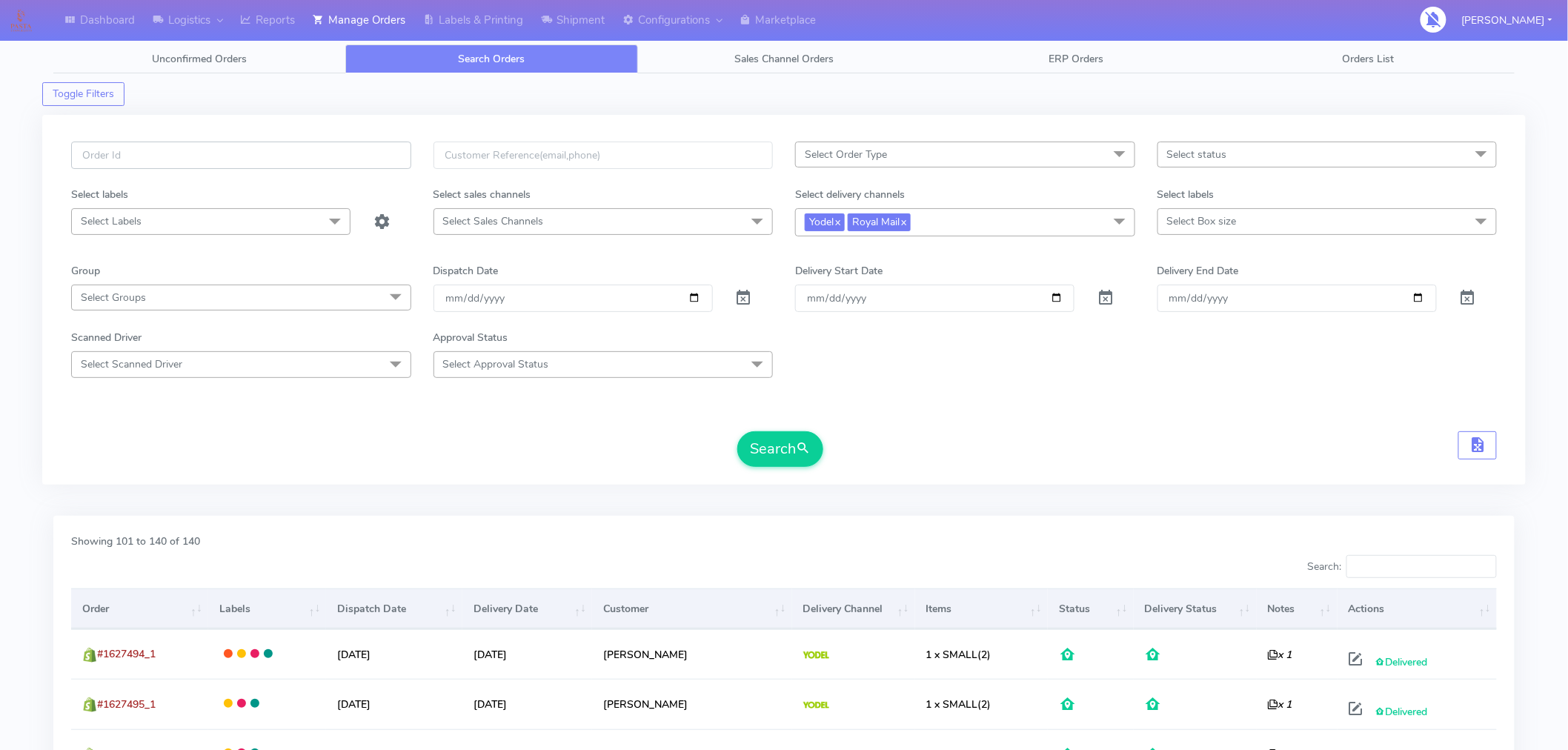
click at [248, 161] on input "text" at bounding box center [241, 155] width 340 height 27
paste input "#1627514_1"
click at [795, 437] on button "Search" at bounding box center [781, 449] width 86 height 35
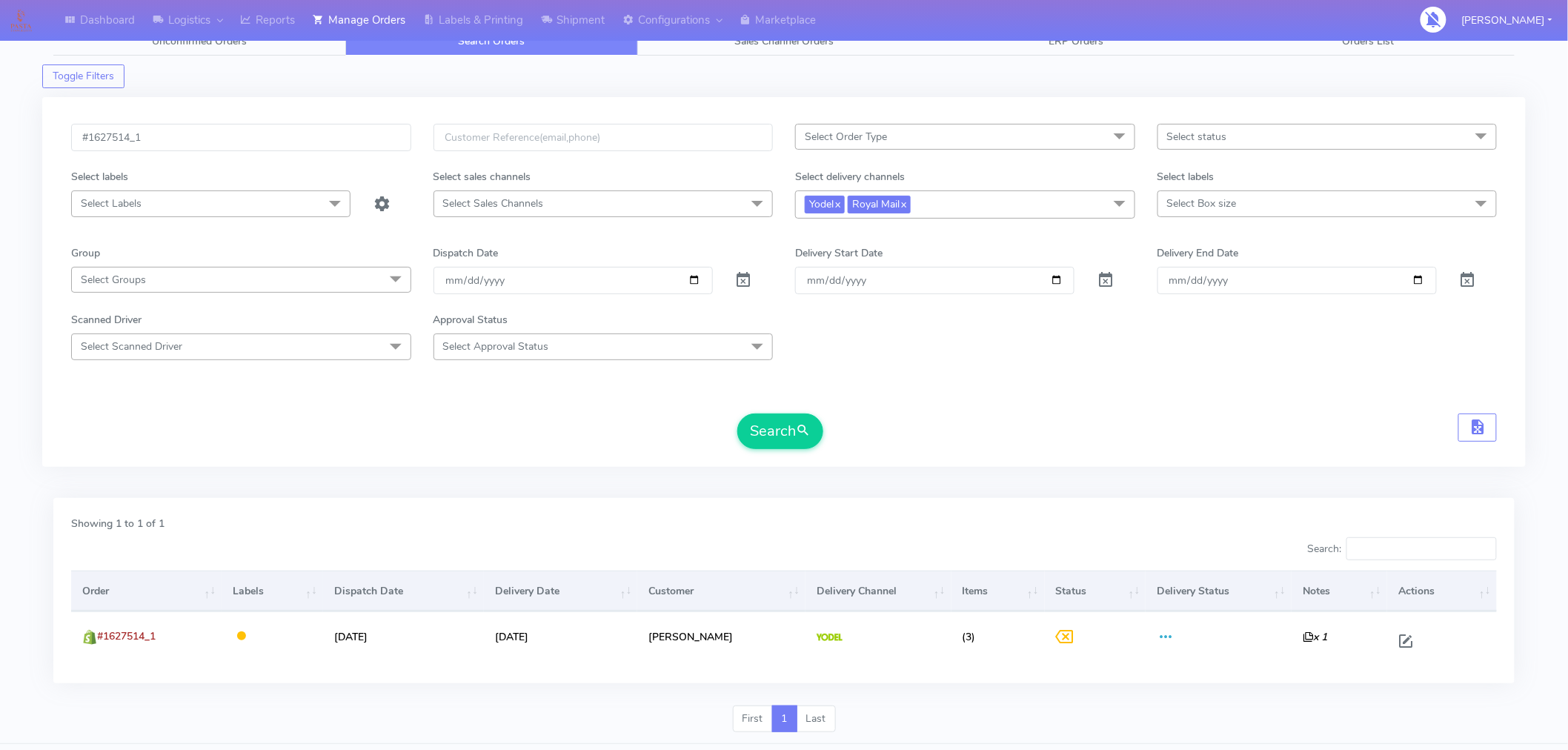
scroll to position [40, 0]
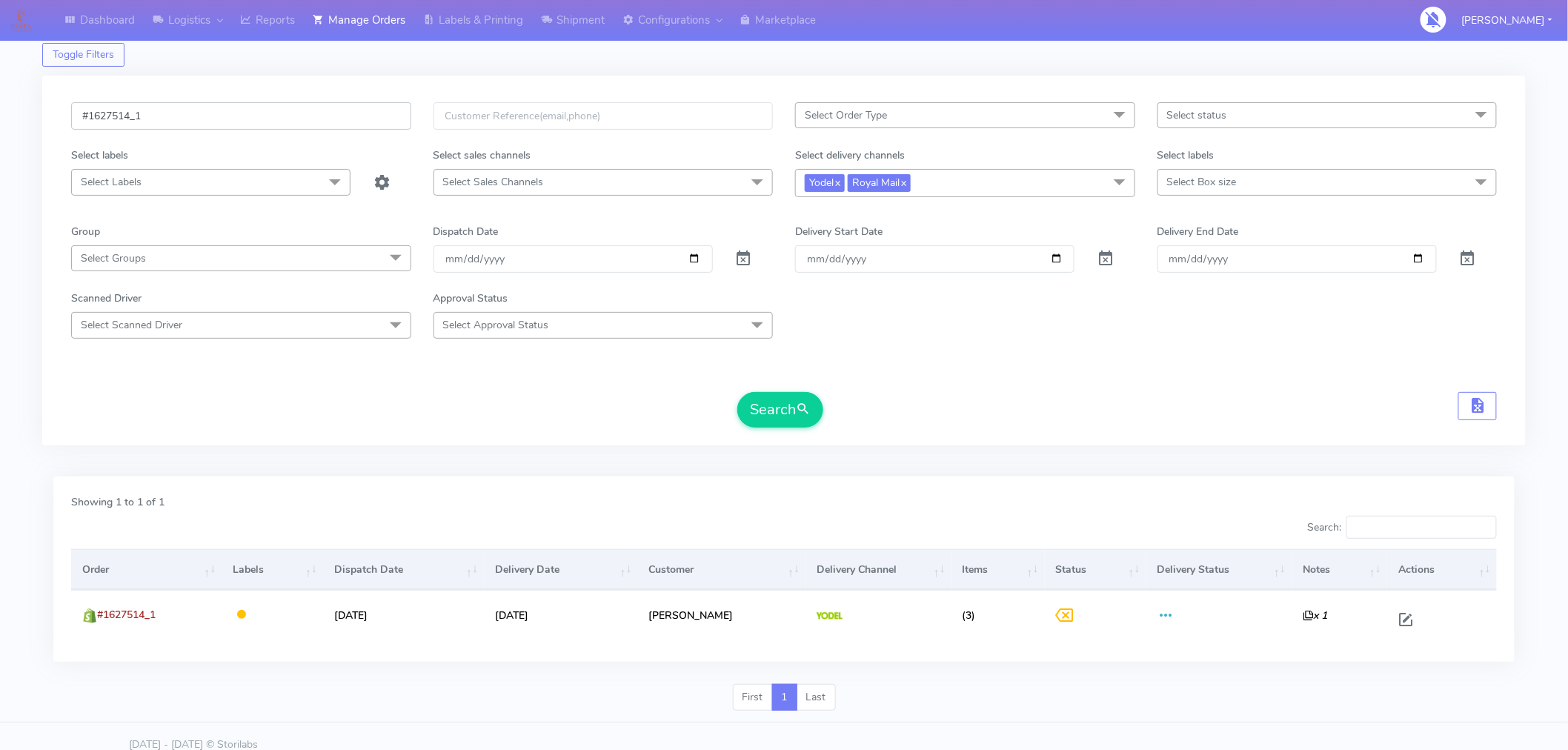
click at [213, 117] on input "#1627514_1" at bounding box center [241, 116] width 340 height 27
paste input "8066"
type input "#1628066"
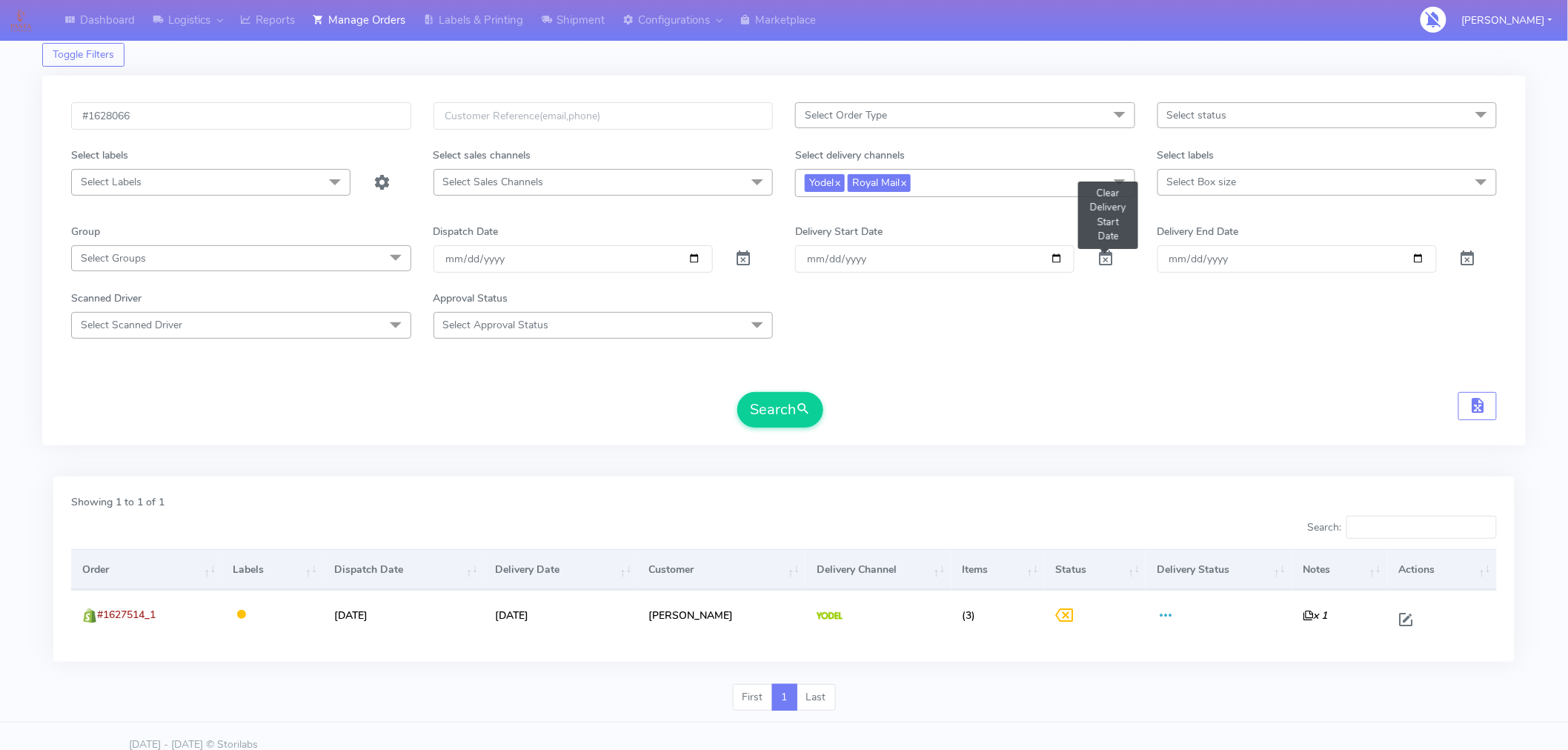
click at [1109, 258] on span at bounding box center [1106, 262] width 18 height 14
click at [1466, 262] on span at bounding box center [1468, 262] width 18 height 14
click at [772, 426] on button "Search" at bounding box center [781, 409] width 86 height 35
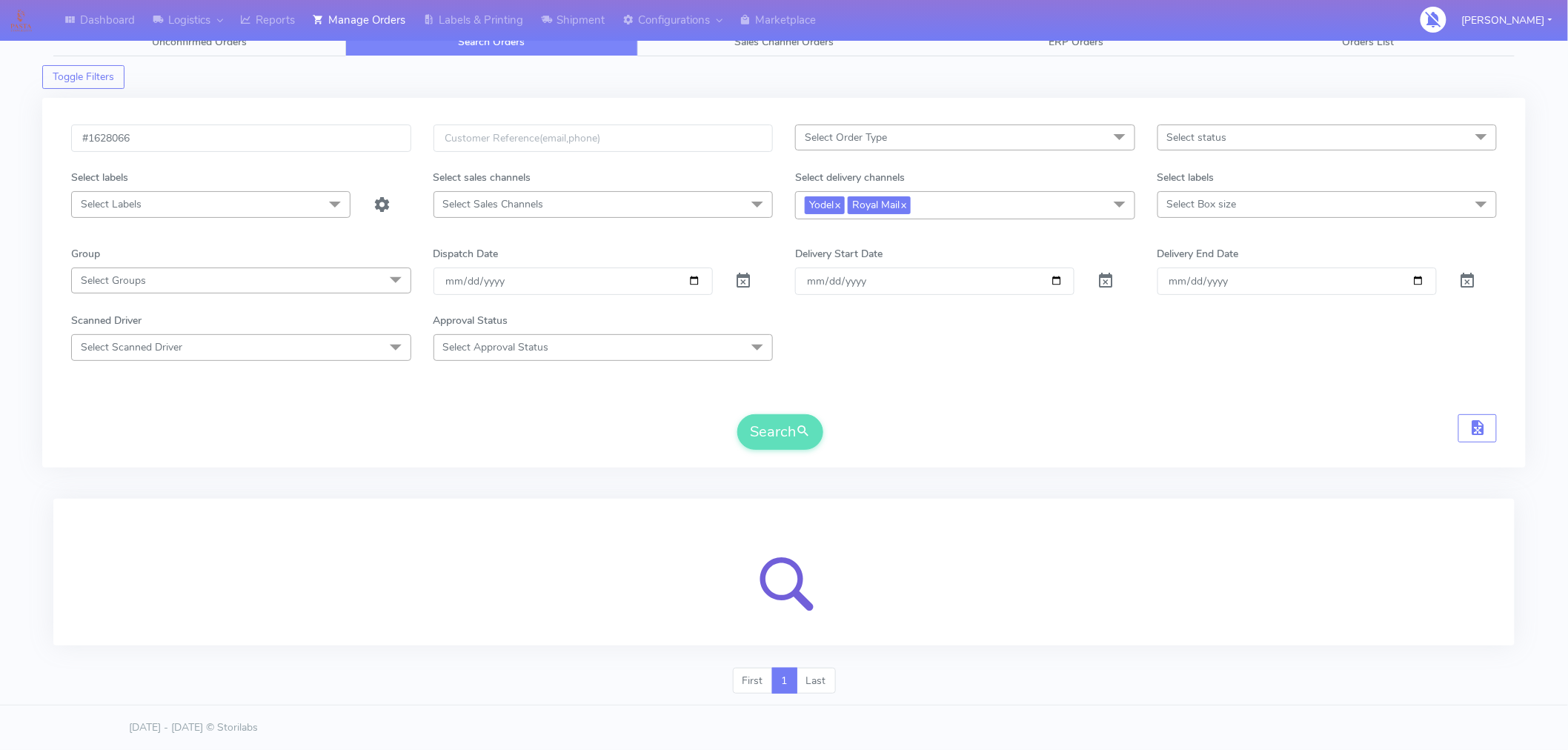
scroll to position [0, 0]
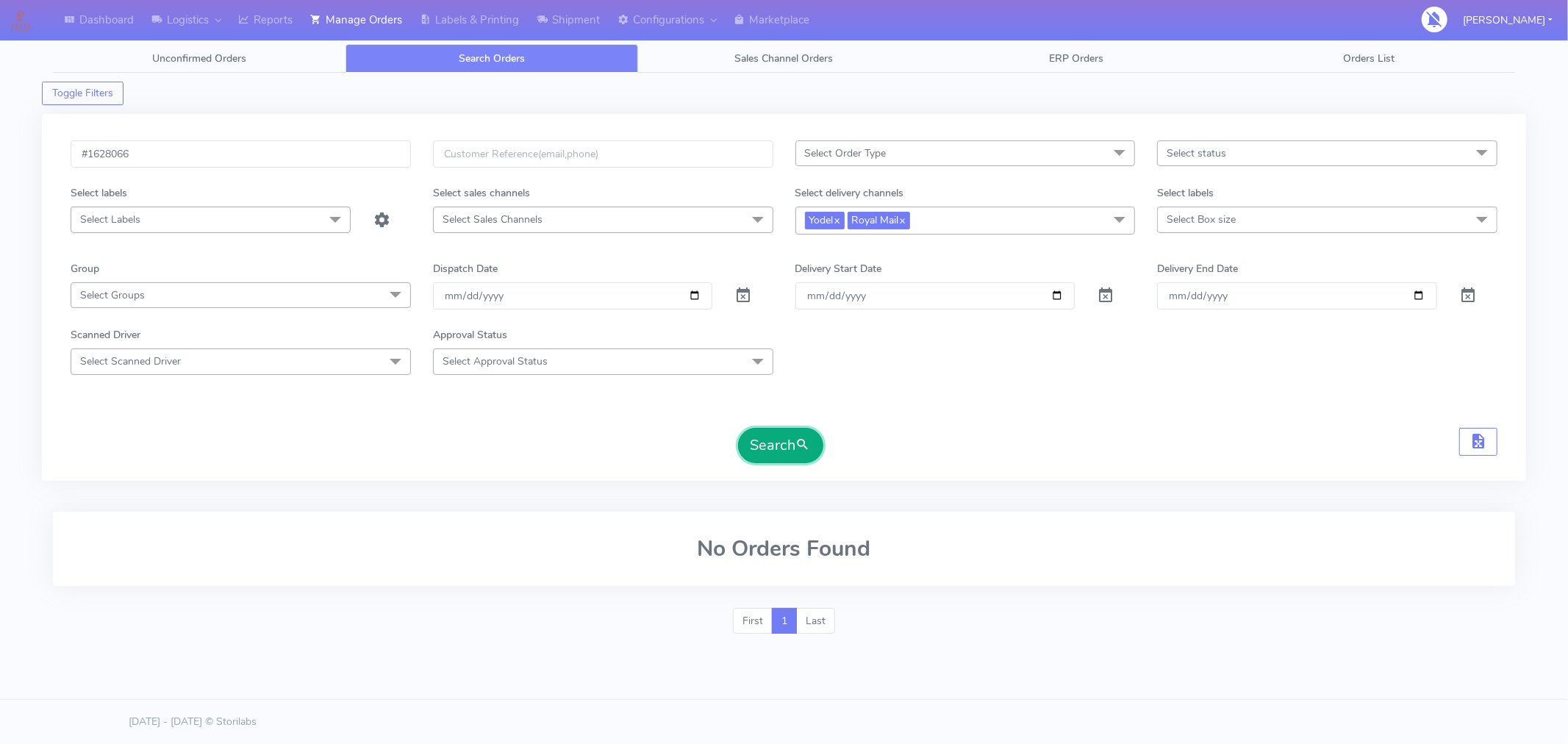
click at [776, 449] on button "Search" at bounding box center [781, 445] width 85 height 35
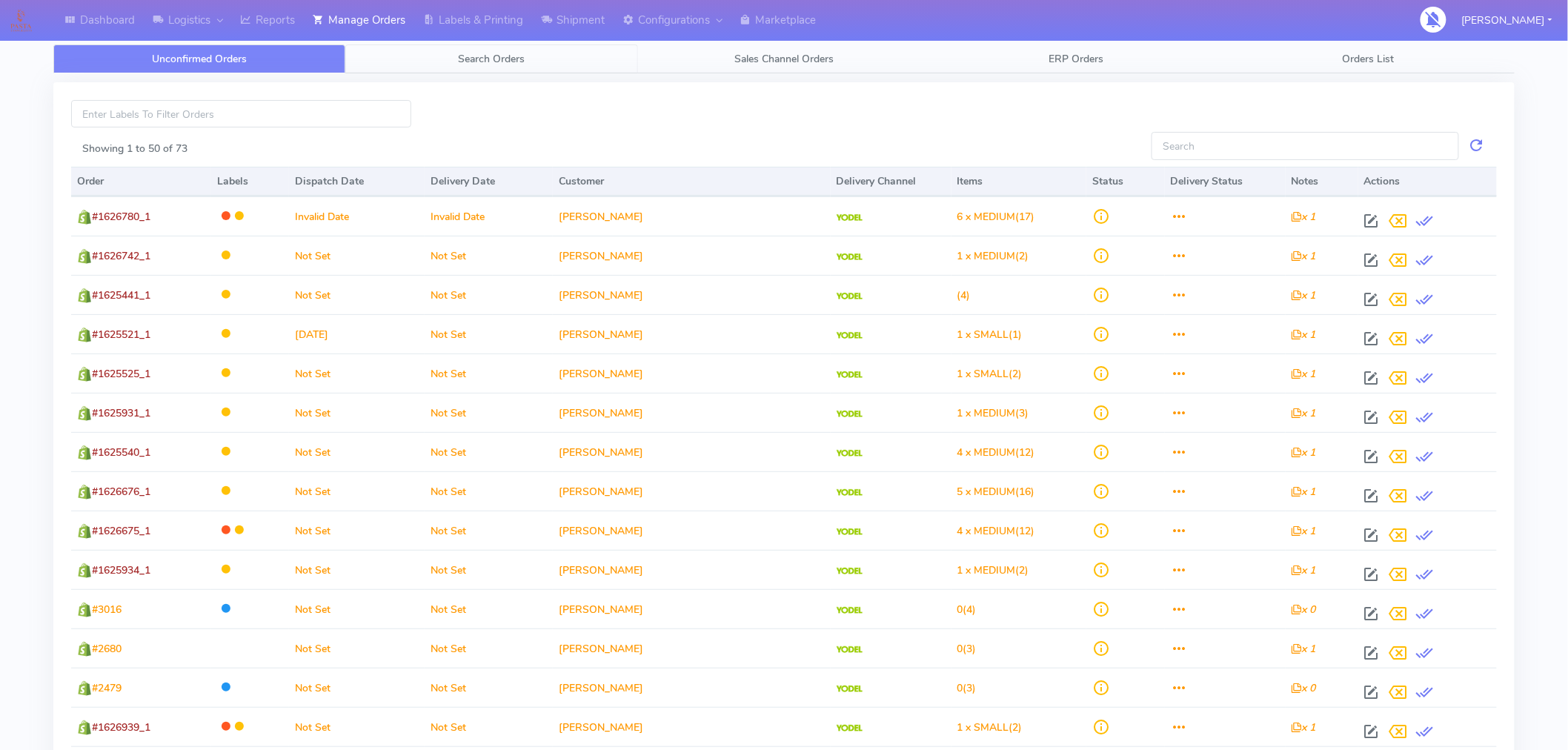
click at [497, 69] on link "Search Orders" at bounding box center [492, 59] width 292 height 29
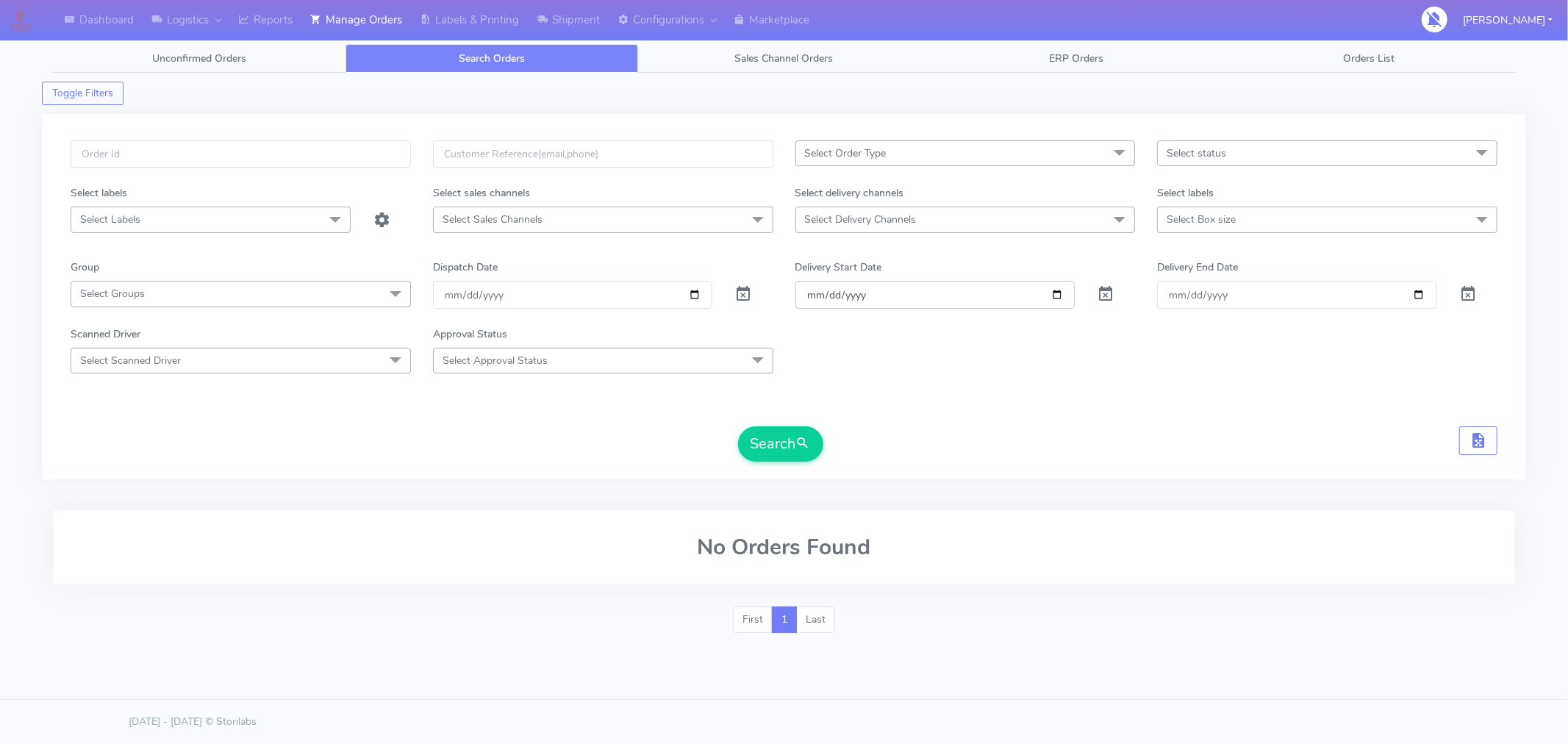
click at [1056, 303] on input "Order" at bounding box center [935, 294] width 280 height 27
click at [1056, 296] on input "Order" at bounding box center [935, 294] width 280 height 27
type input "[DATE]"
click at [1415, 297] on input "Delivery End Date" at bounding box center [1297, 294] width 280 height 27
type input "[DATE]"
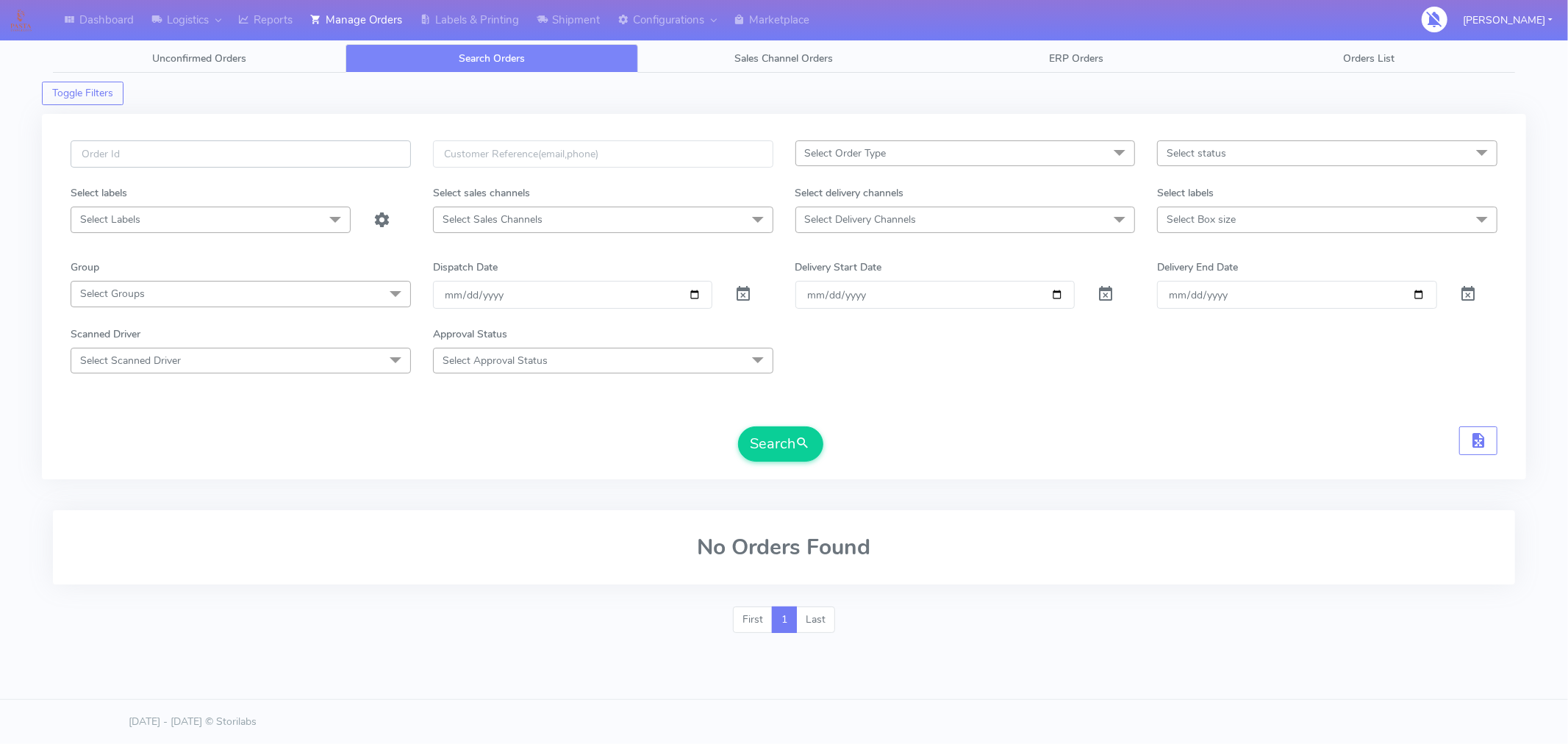
click at [317, 156] on input "text" at bounding box center [241, 154] width 340 height 27
paste input "#1627515_1"
type input "#1627515_1"
click at [768, 444] on button "Search" at bounding box center [781, 444] width 85 height 35
click at [741, 295] on span at bounding box center [743, 297] width 18 height 14
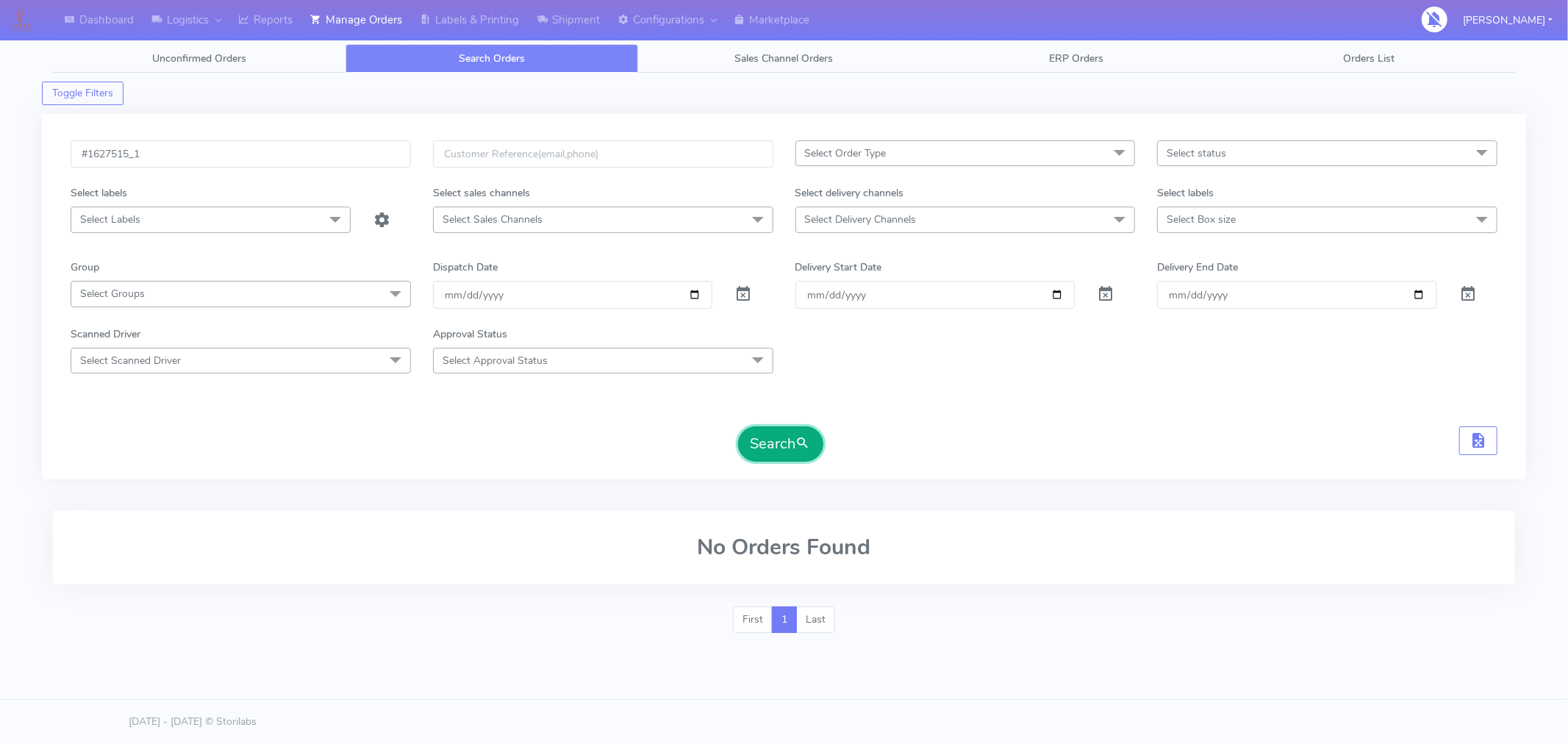
click at [791, 443] on button "Search" at bounding box center [781, 444] width 85 height 35
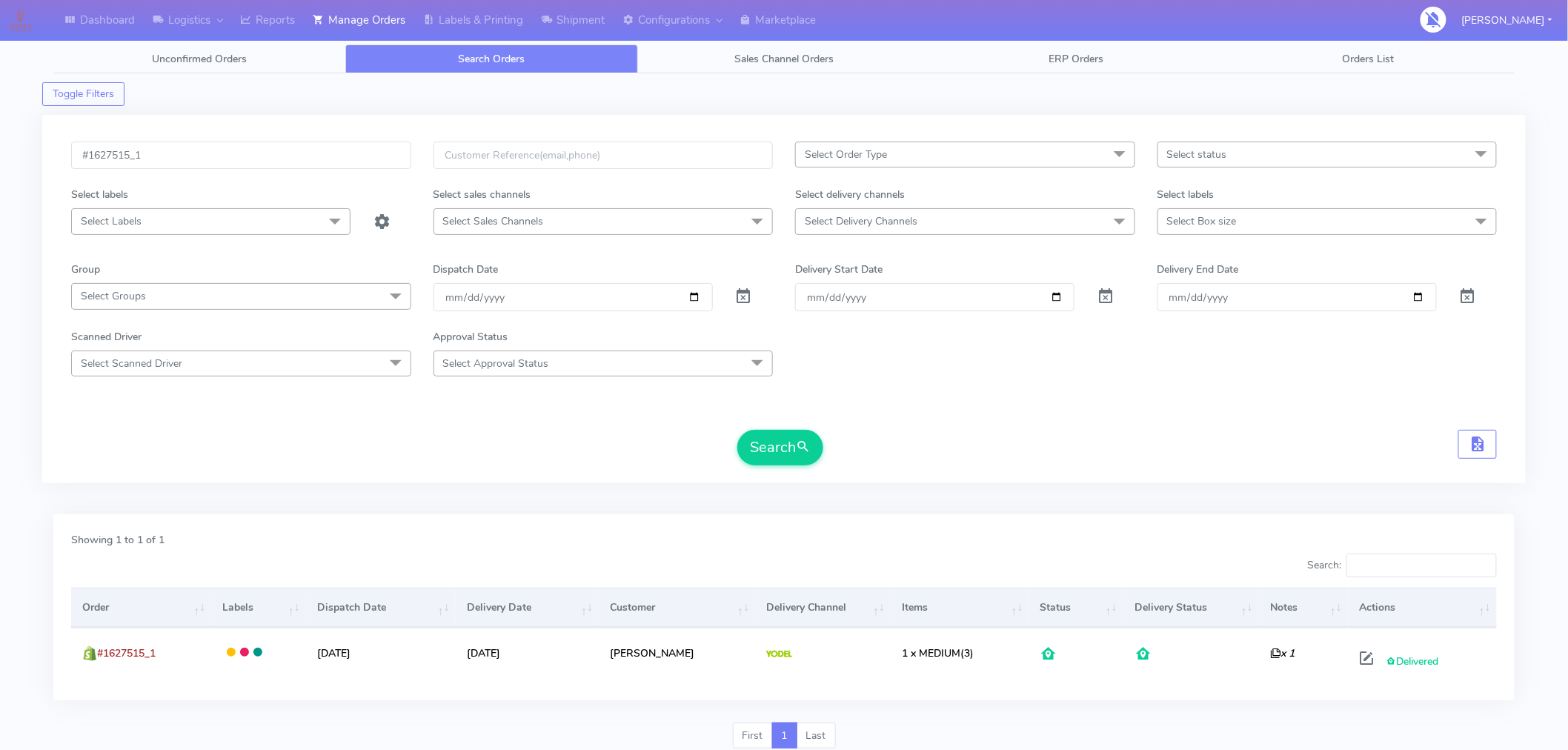
scroll to position [54, 0]
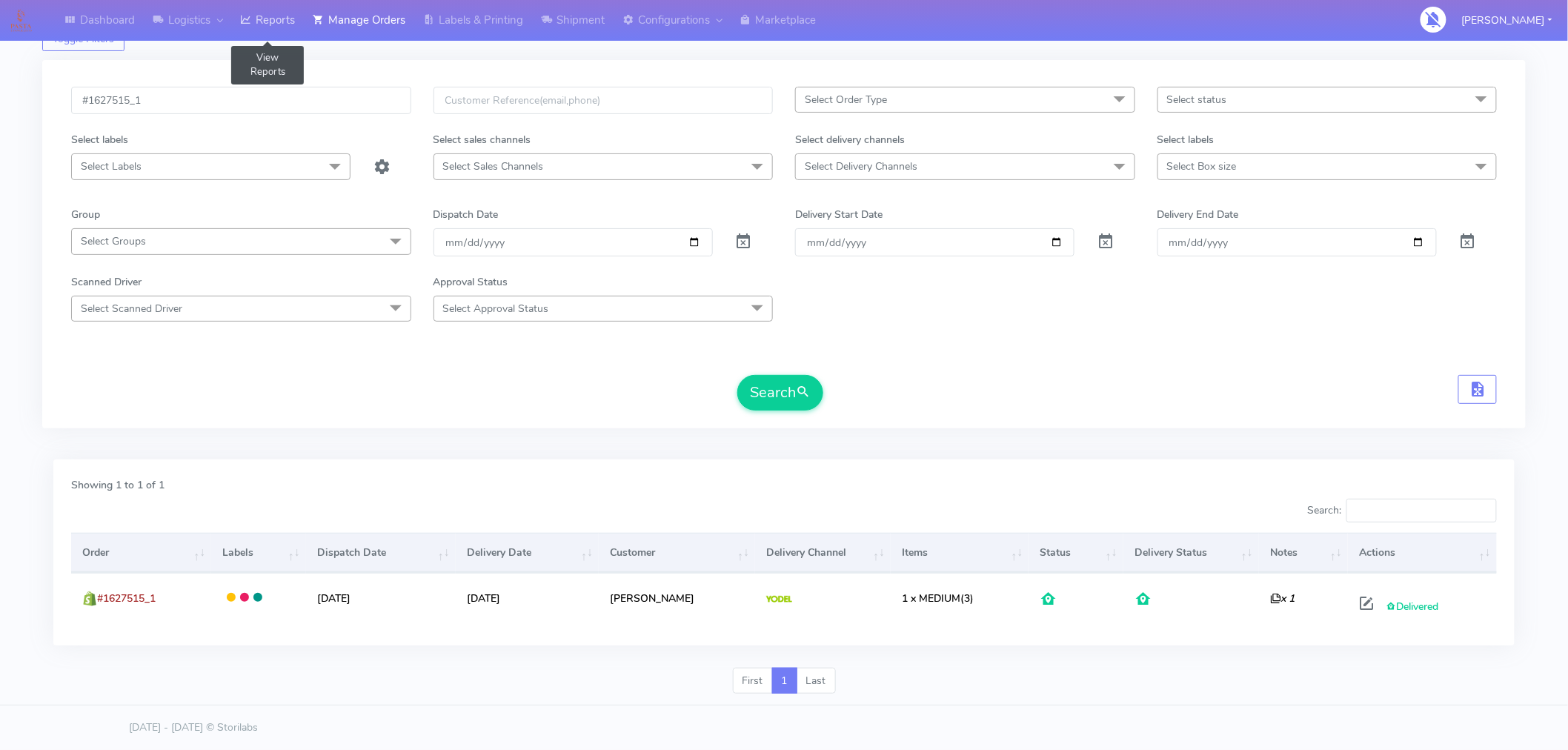
click at [276, 20] on link "Reports" at bounding box center [267, 20] width 73 height 40
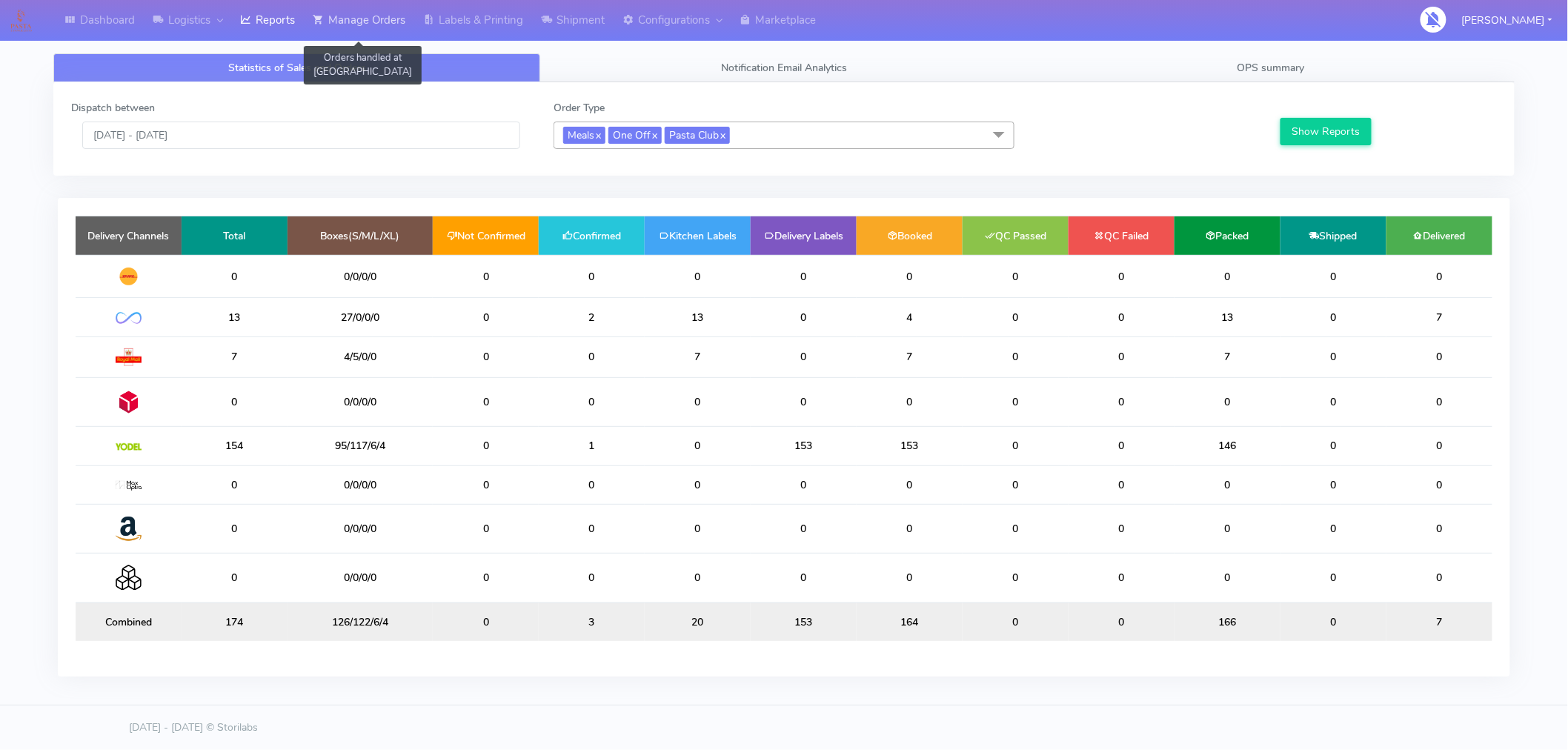
click at [374, 20] on link "Manage Orders" at bounding box center [359, 20] width 111 height 40
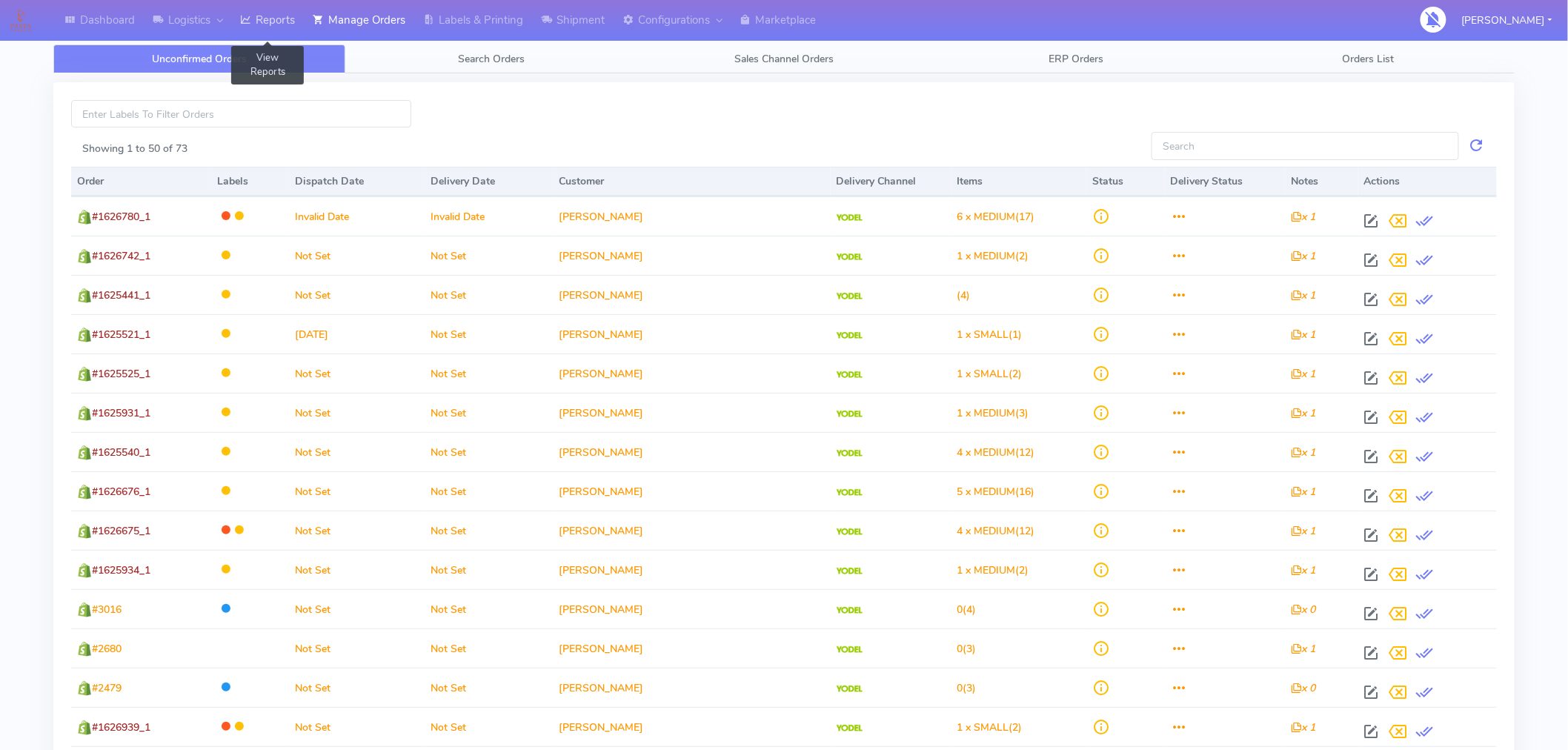
click at [285, 16] on link "Reports" at bounding box center [267, 20] width 73 height 40
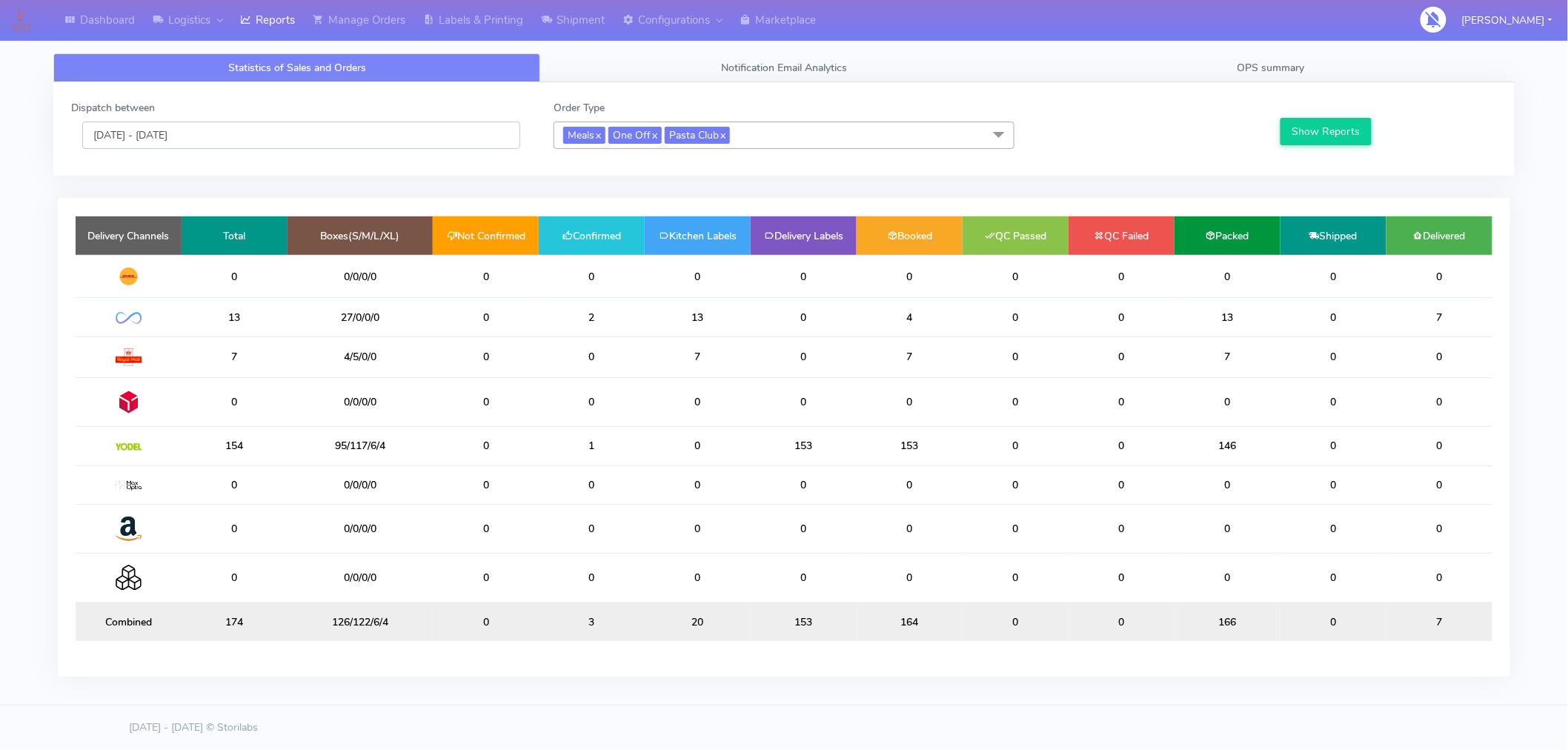
click at [295, 127] on input "01/10/2025 - 01/10/2025" at bounding box center [301, 134] width 438 height 27
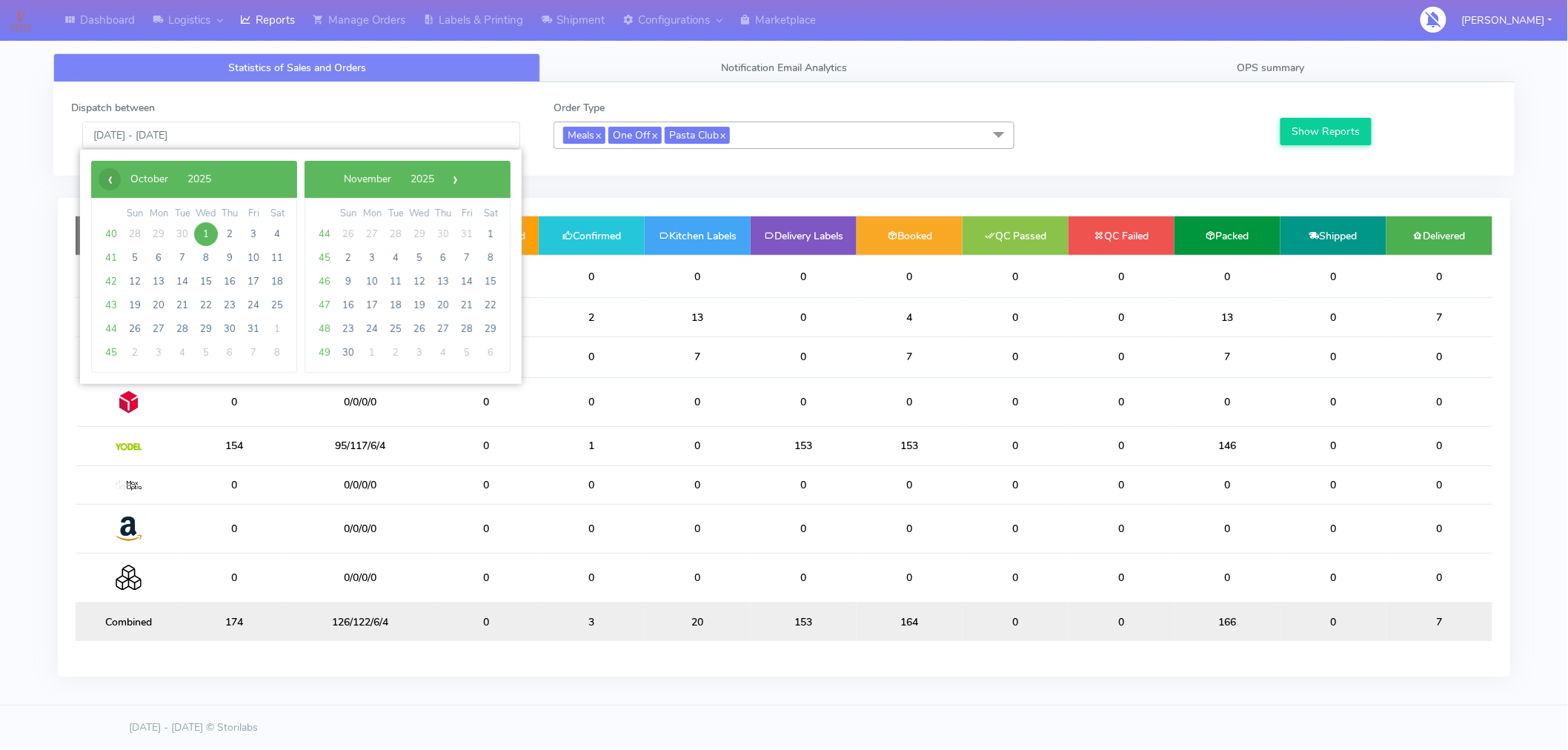
click at [114, 187] on span "‹" at bounding box center [109, 179] width 22 height 22
click at [135, 285] on span "14" at bounding box center [135, 281] width 24 height 24
click at [179, 260] on span "9" at bounding box center [182, 257] width 24 height 24
click at [205, 233] on span "3" at bounding box center [205, 233] width 24 height 24
click at [182, 323] on span "30" at bounding box center [182, 328] width 24 height 24
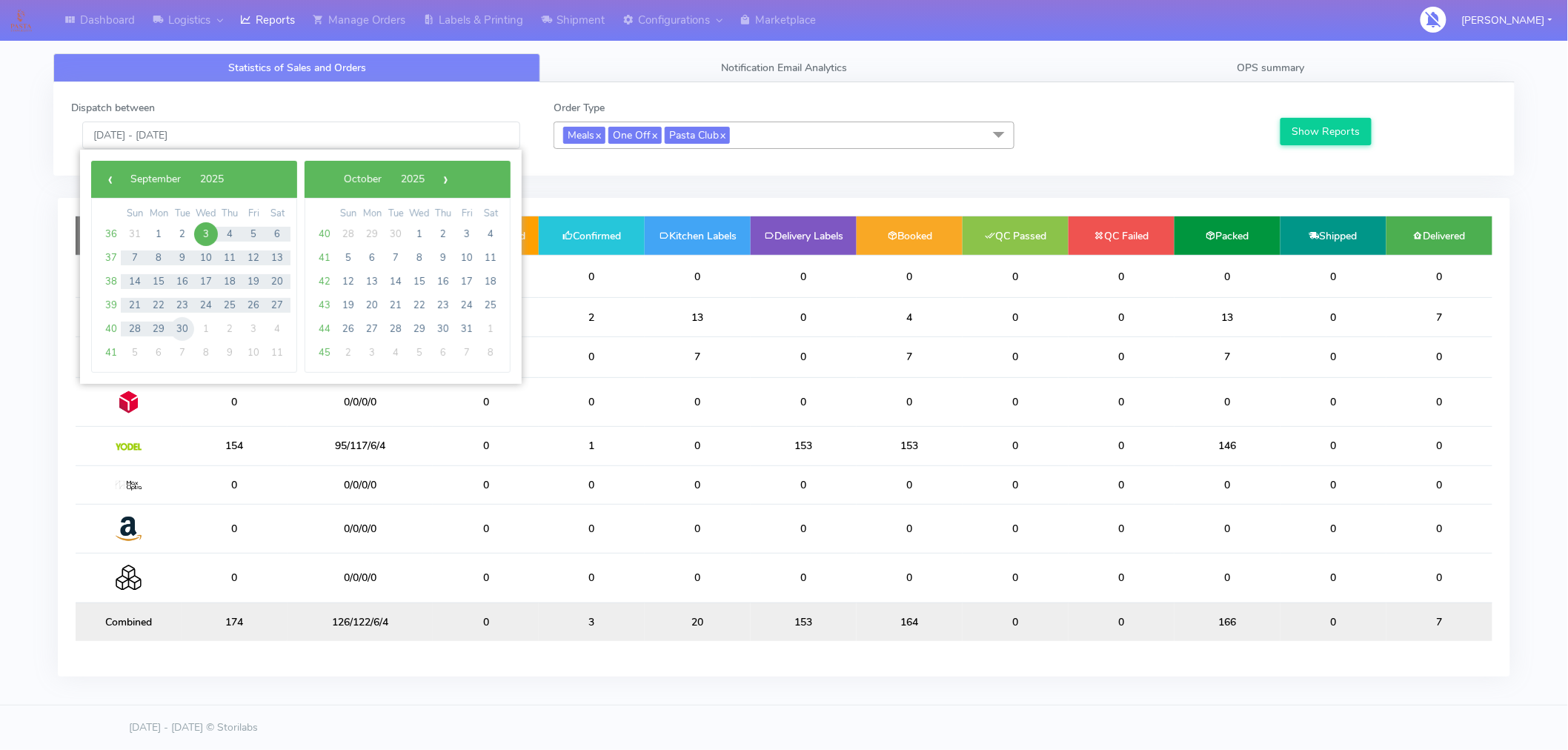
type input "03/09/2025 - 30/09/2025"
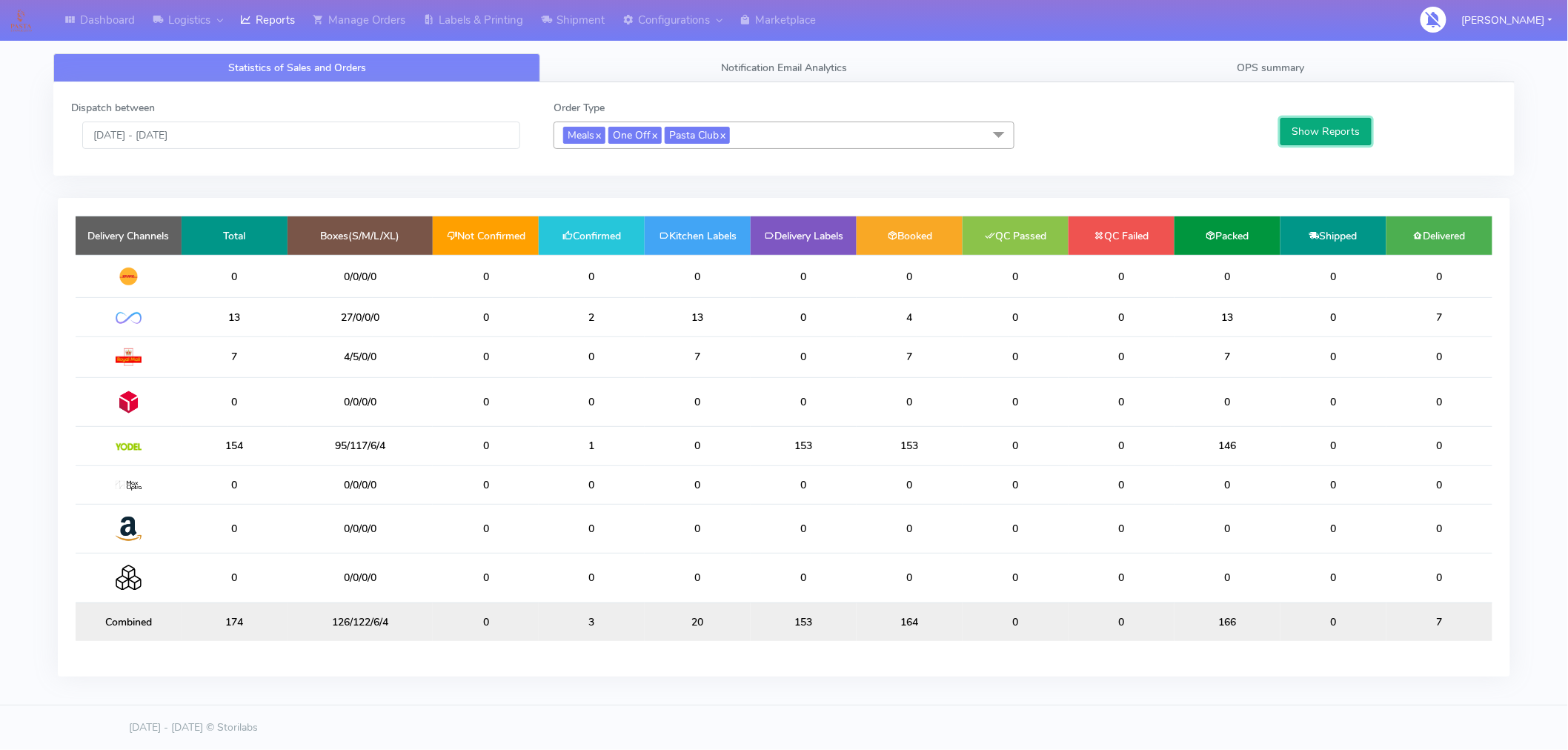
click at [1325, 128] on button "Show Reports" at bounding box center [1326, 131] width 91 height 27
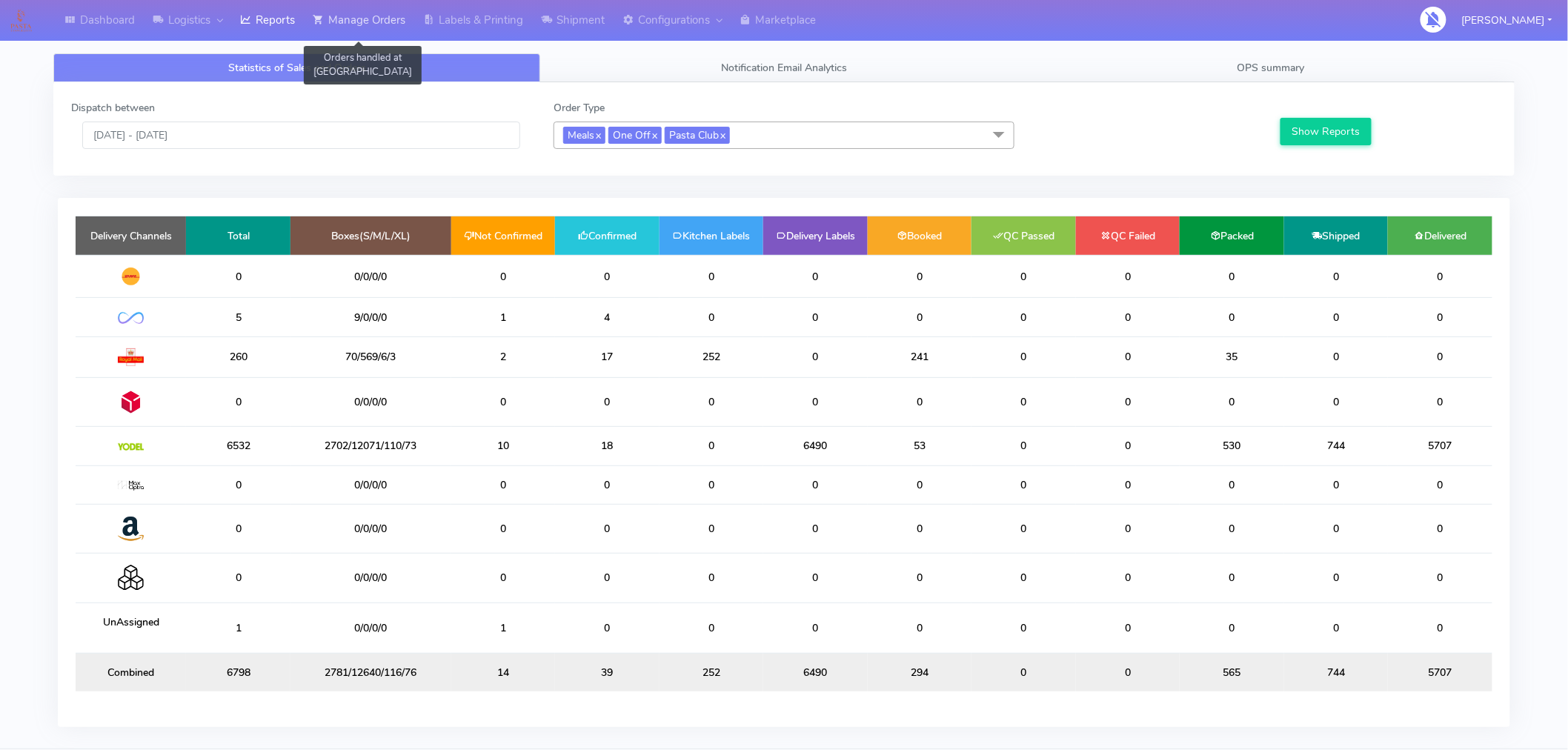
click at [367, 21] on link "Manage Orders" at bounding box center [359, 20] width 111 height 40
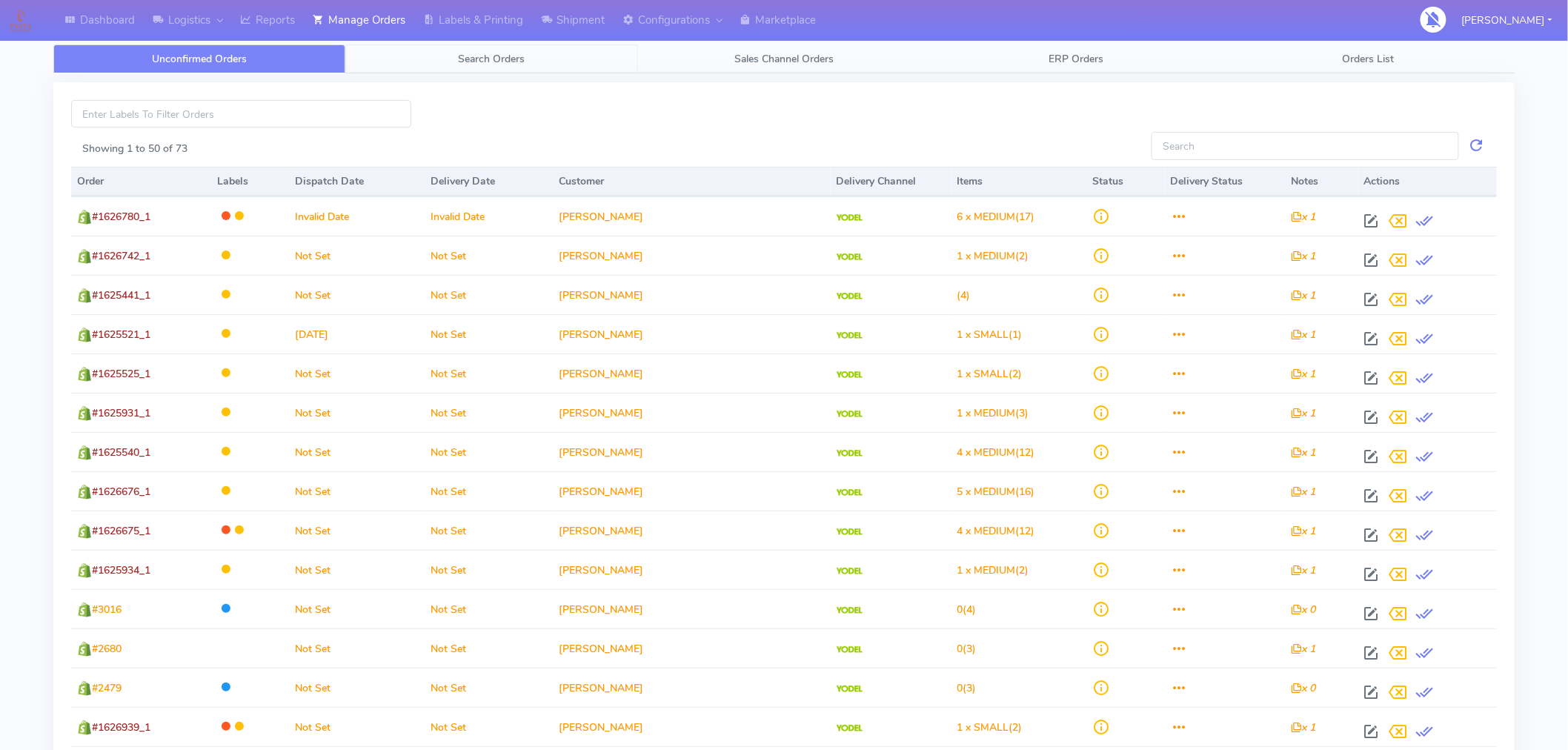
click at [482, 52] on span "Search Orders" at bounding box center [492, 59] width 67 height 14
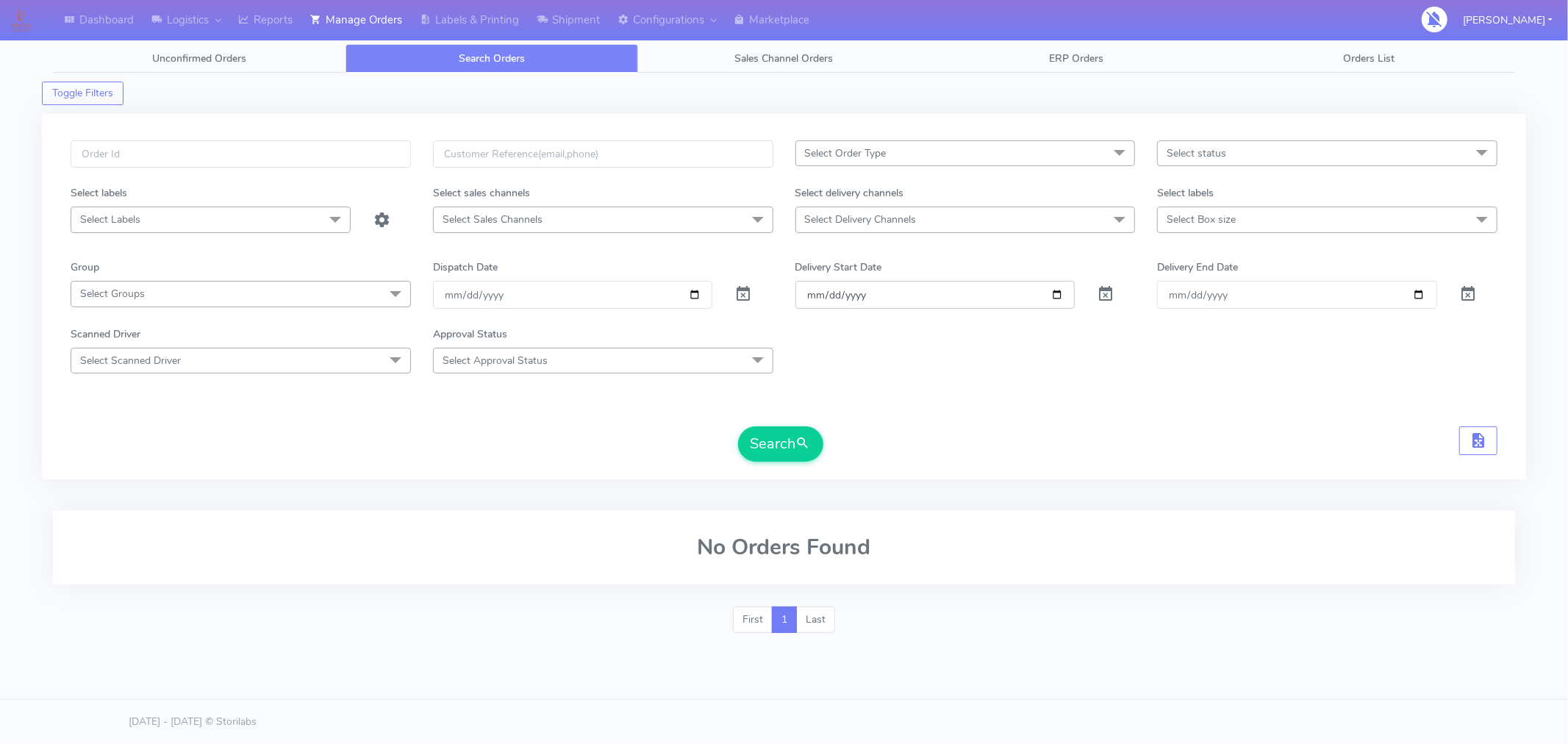
click at [1052, 294] on input "Order" at bounding box center [935, 294] width 280 height 27
type input "2025-09-24"
click at [1419, 291] on input "Delivery End Date" at bounding box center [1297, 294] width 280 height 27
type input "2025-09-30"
click at [740, 292] on span at bounding box center [743, 297] width 18 height 14
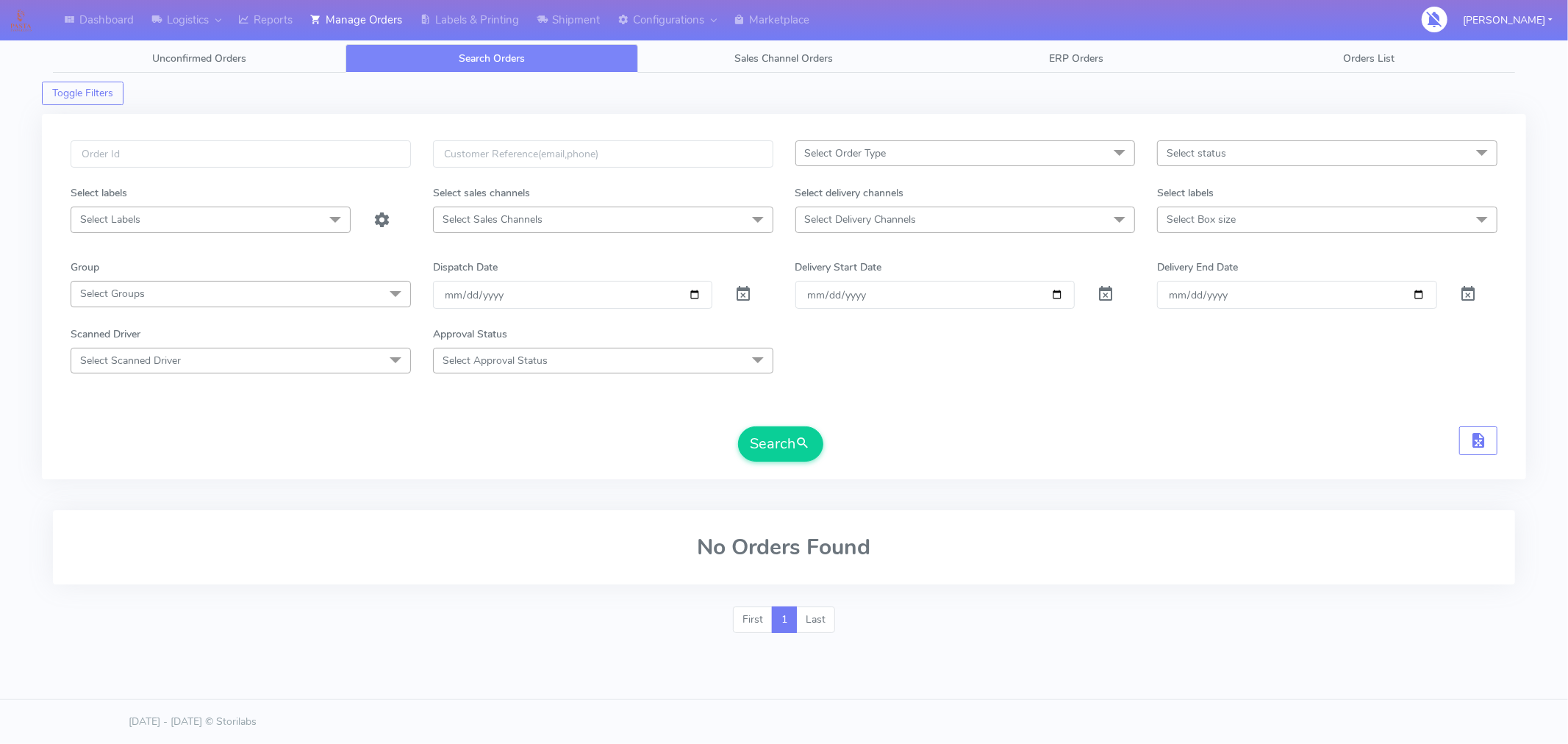
click at [1208, 152] on span "Select status" at bounding box center [1196, 153] width 60 height 14
click at [1055, 387] on form "Select Order Type Select All MEALS ATAVI One Off Pasta Club Gift Kit Event Unkn…" at bounding box center [783, 301] width 1426 height 321
click at [1037, 219] on span "Select Delivery Channels" at bounding box center [966, 219] width 340 height 25
click at [836, 419] on div "Yodel" at bounding box center [966, 416] width 324 height 16
checkbox input "true"
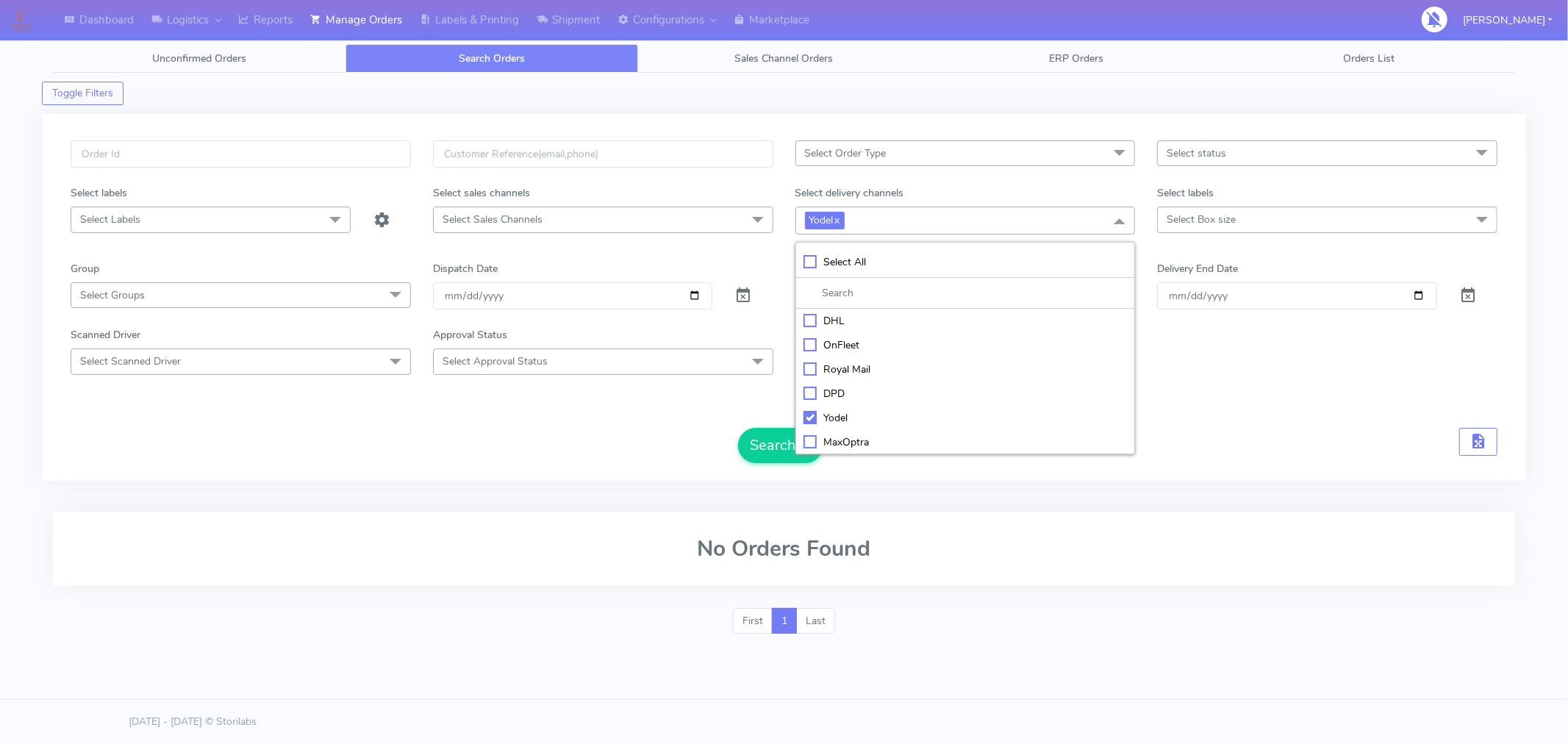
click at [833, 368] on div "Royal Mail" at bounding box center [966, 369] width 324 height 16
checkbox input "true"
click at [660, 464] on div "Select Order Type Select All MEALS ATAVI One Off Pasta Club Gift Kit Event Unkn…" at bounding box center [784, 306] width 1449 height 331
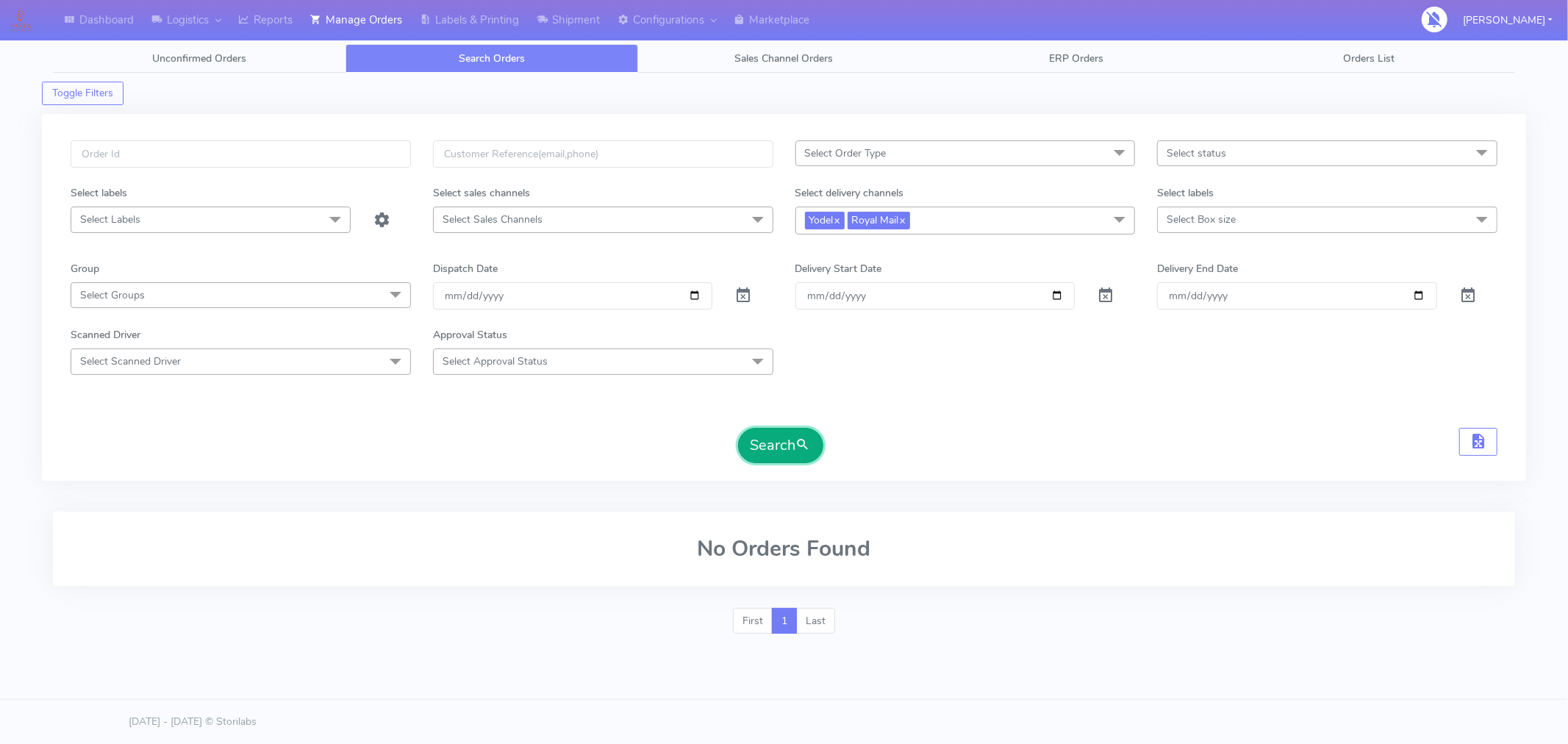
click at [787, 458] on button "Search" at bounding box center [781, 445] width 85 height 35
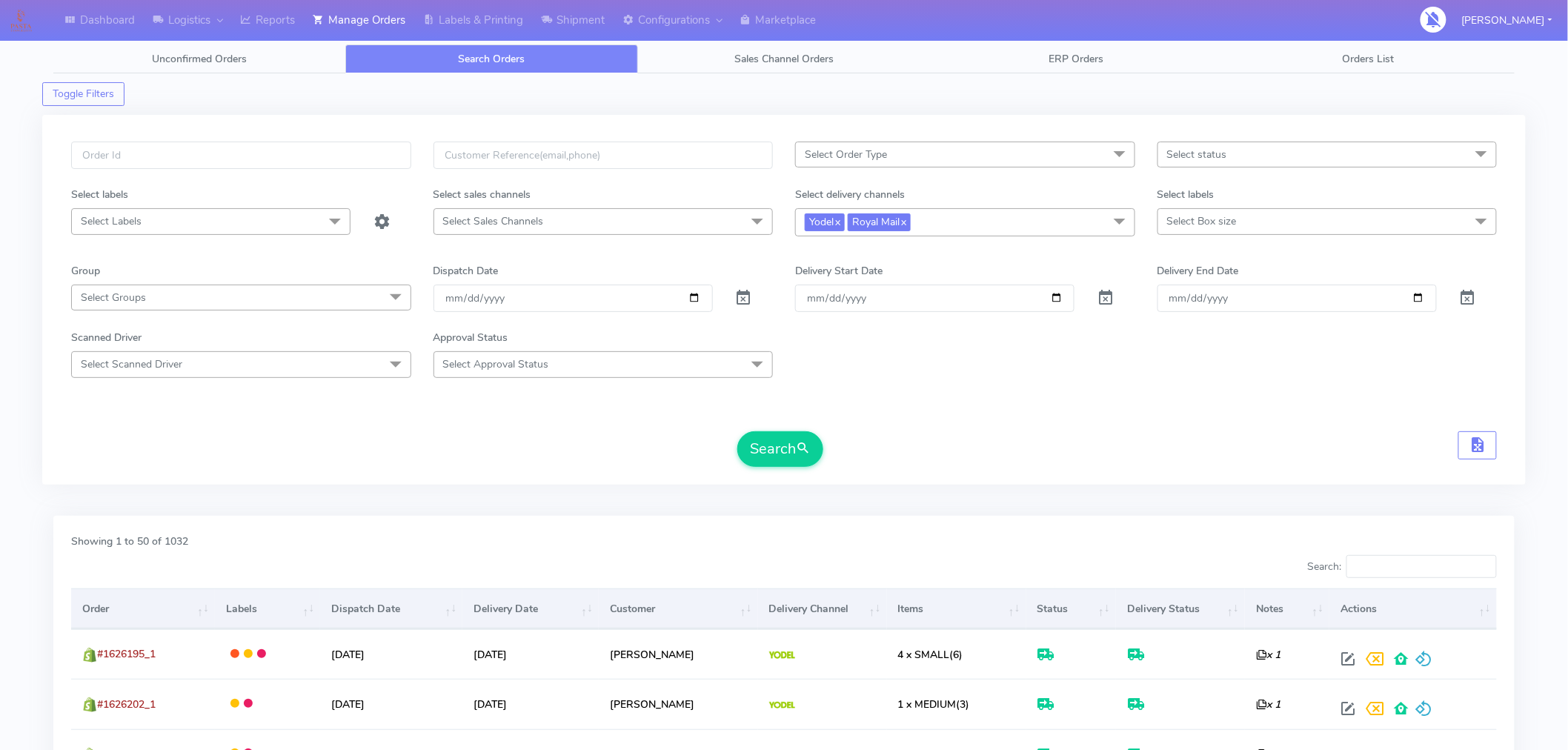
click at [1243, 226] on span "Select Box size" at bounding box center [1328, 220] width 340 height 26
click at [1191, 327] on div "Small" at bounding box center [1328, 322] width 324 height 16
click at [1054, 413] on form "Select Order Type Select All MEALS ATAVI One Off Pasta Club Gift Kit Event Unkn…" at bounding box center [784, 304] width 1426 height 325
click at [796, 456] on button "Search" at bounding box center [781, 449] width 86 height 35
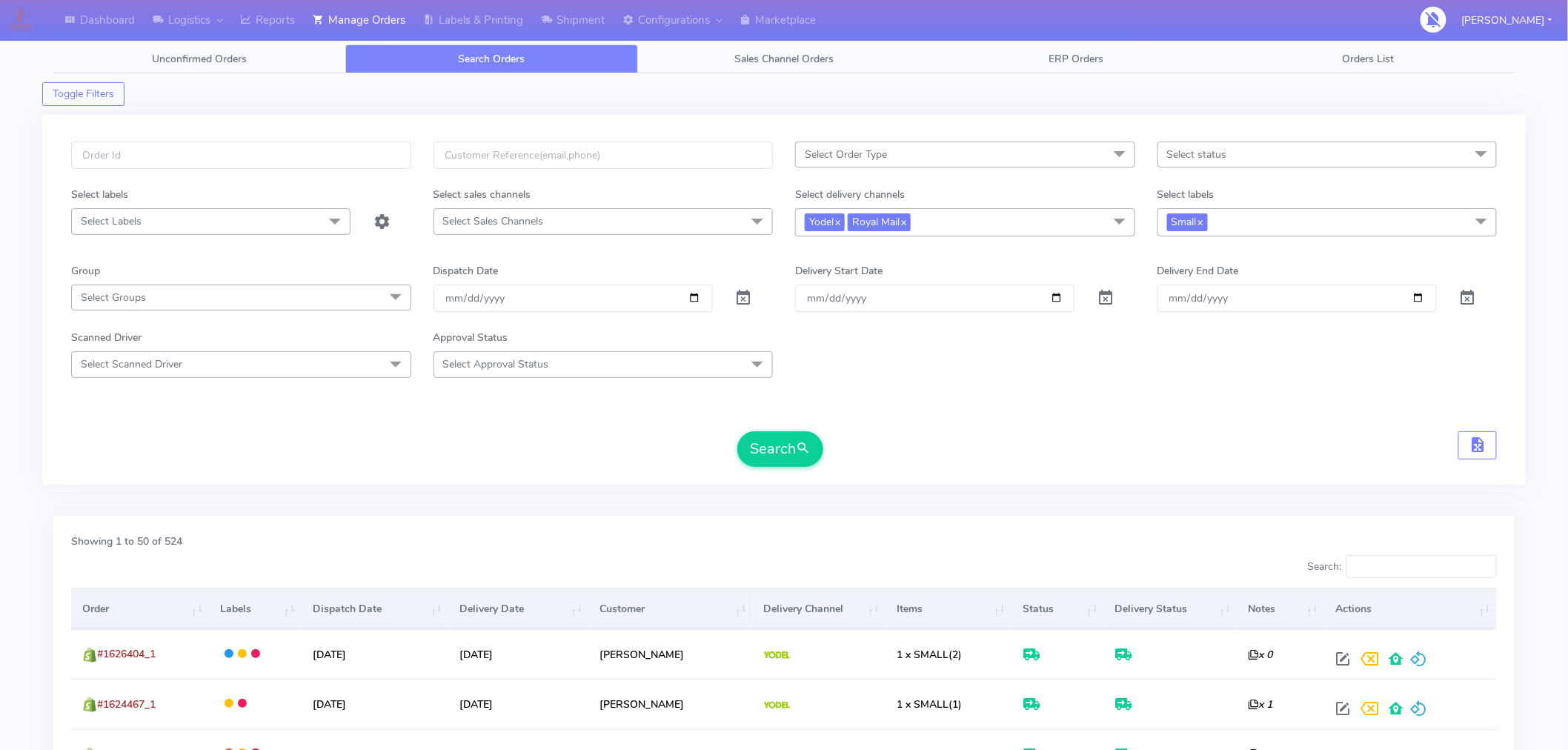
click at [1242, 231] on span "Small x" at bounding box center [1328, 221] width 340 height 27
click at [1173, 330] on div "Small" at bounding box center [1328, 323] width 324 height 16
checkbox input "false"
click at [796, 455] on button "Search" at bounding box center [781, 449] width 86 height 35
